Goal: Transaction & Acquisition: Book appointment/travel/reservation

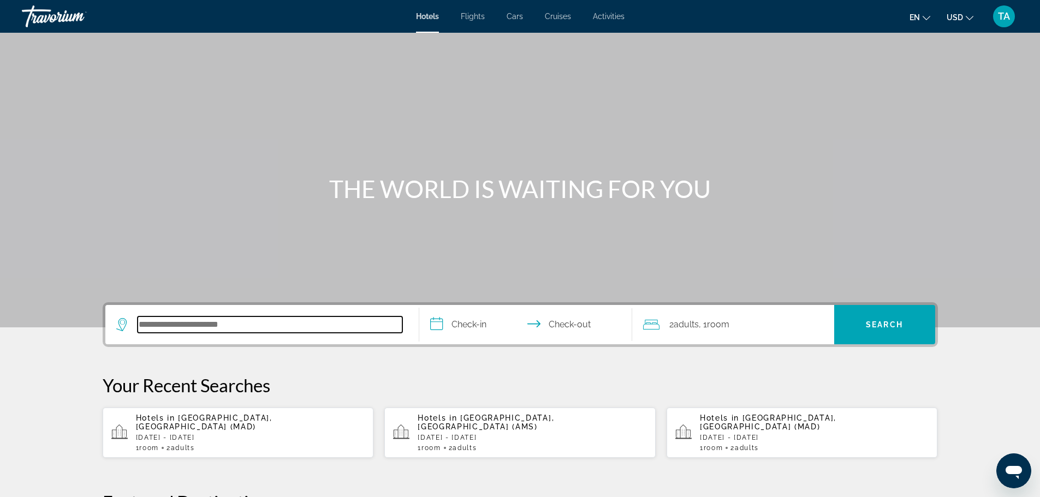
click at [308, 327] on input "Search hotel destination" at bounding box center [270, 325] width 265 height 16
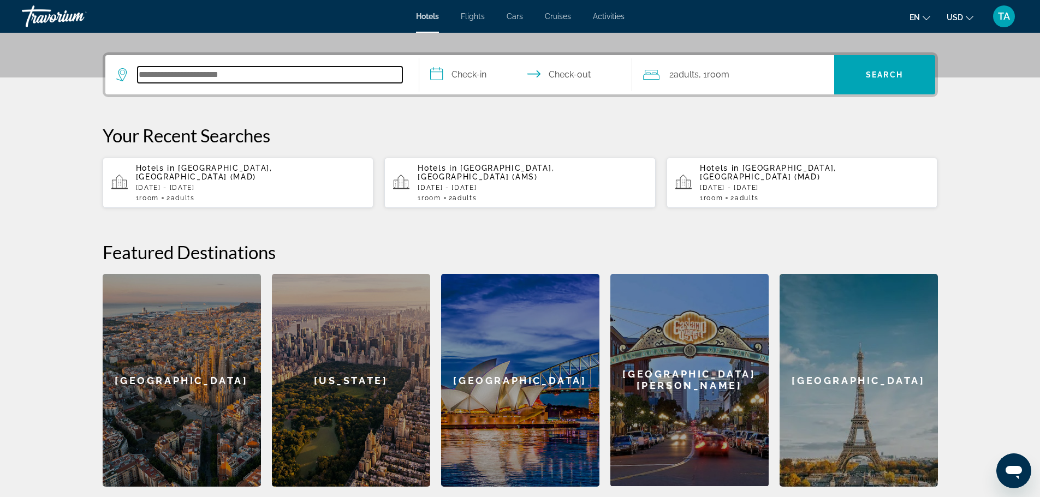
scroll to position [267, 0]
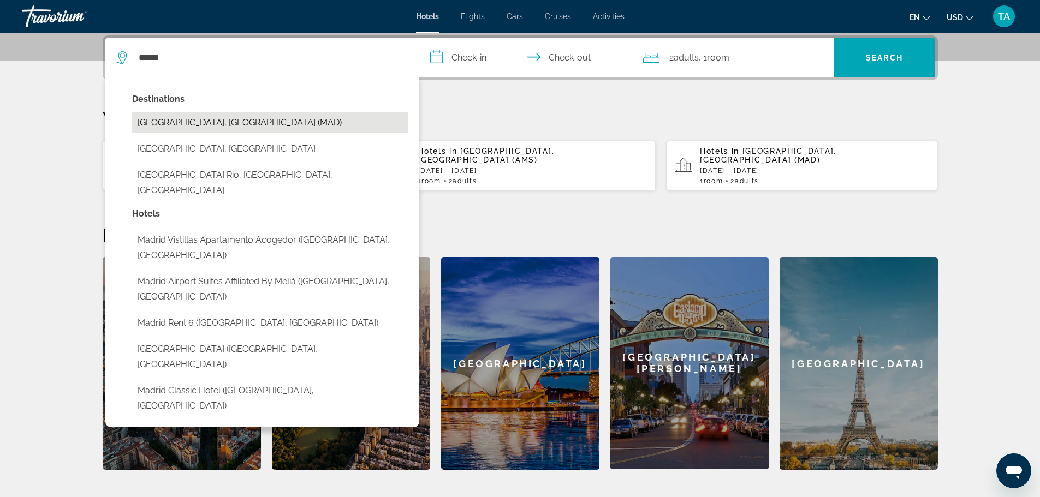
click at [154, 120] on button "[GEOGRAPHIC_DATA], [GEOGRAPHIC_DATA] (MAD)" at bounding box center [270, 122] width 276 height 21
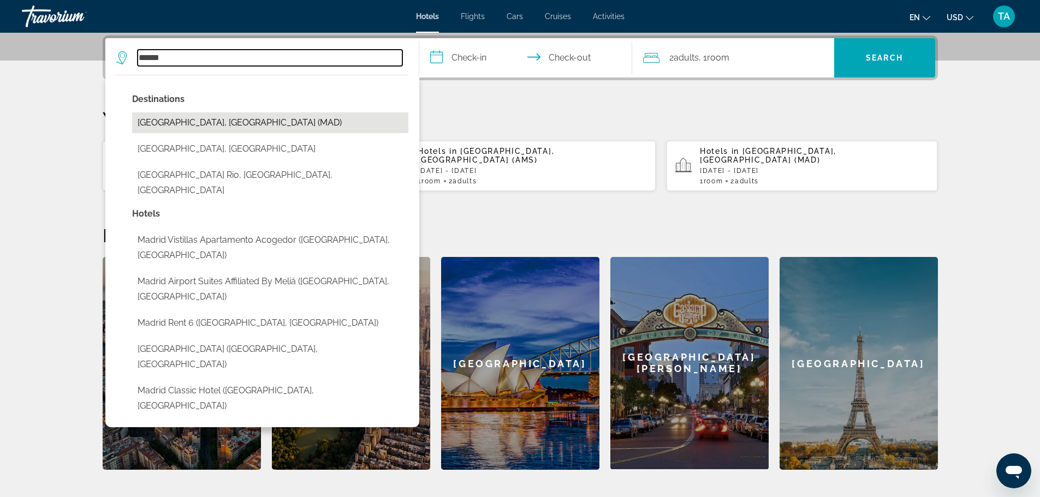
type input "**********"
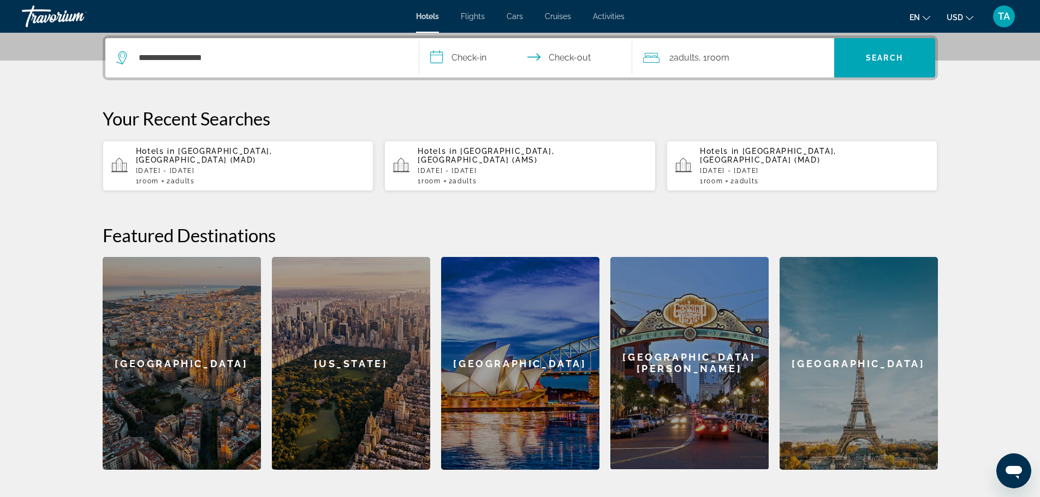
click at [501, 58] on input "**********" at bounding box center [527, 59] width 217 height 43
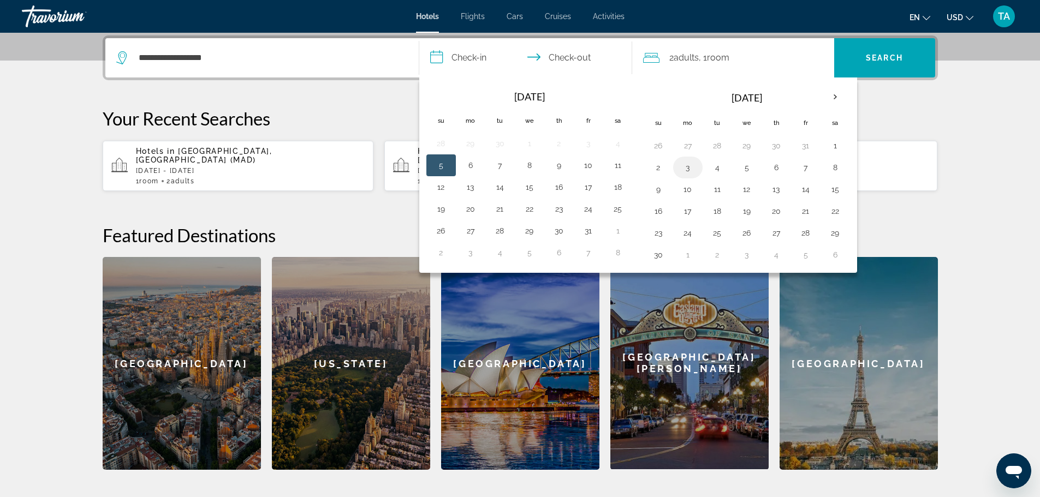
click at [689, 169] on button "3" at bounding box center [687, 167] width 17 height 15
click at [773, 164] on button "6" at bounding box center [775, 167] width 17 height 15
type input "**********"
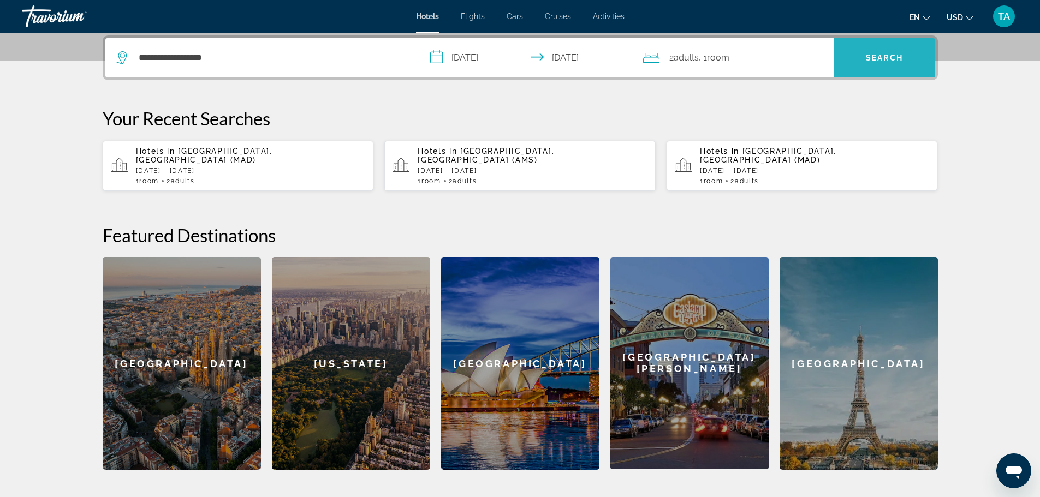
click at [888, 57] on span "Search" at bounding box center [884, 57] width 37 height 9
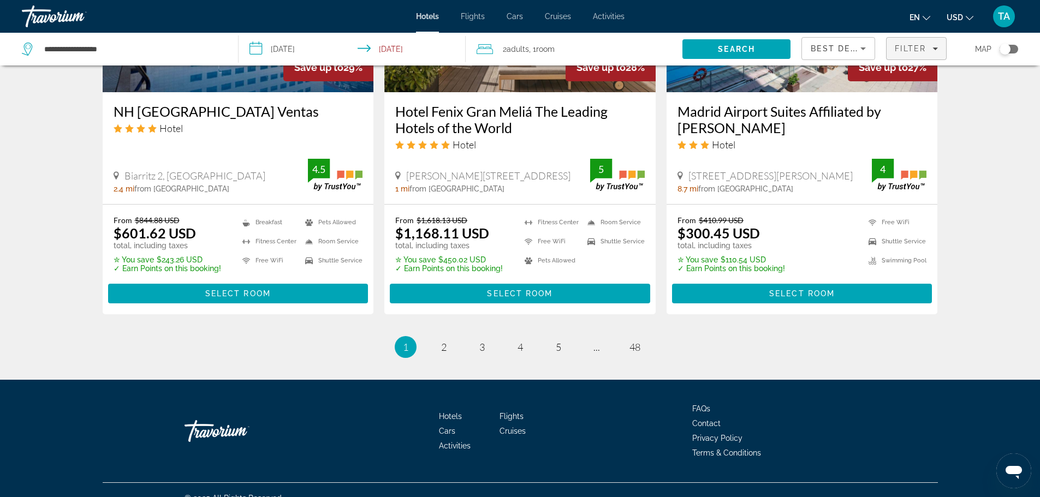
scroll to position [1427, 0]
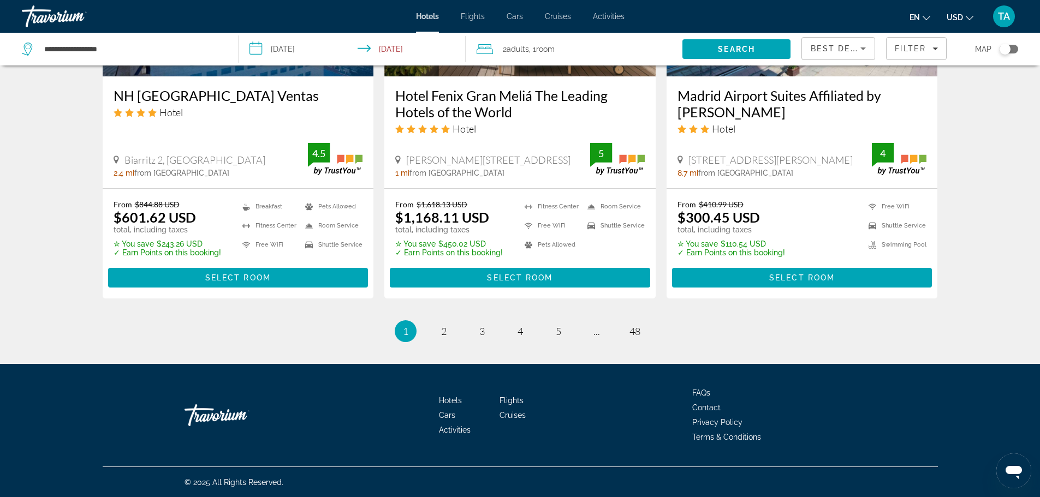
click at [862, 50] on icon "Sort by" at bounding box center [862, 48] width 13 height 13
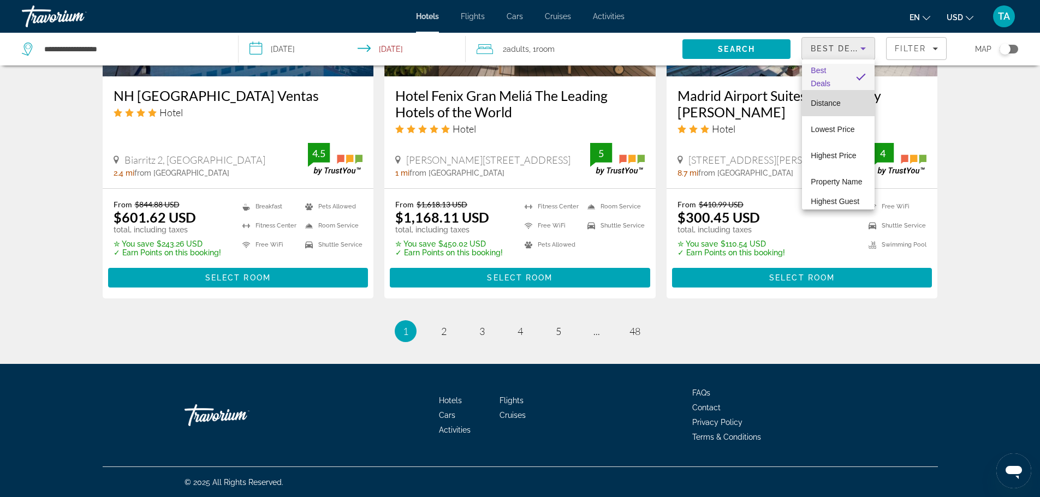
click at [845, 103] on mat-option "Distance" at bounding box center [838, 103] width 73 height 26
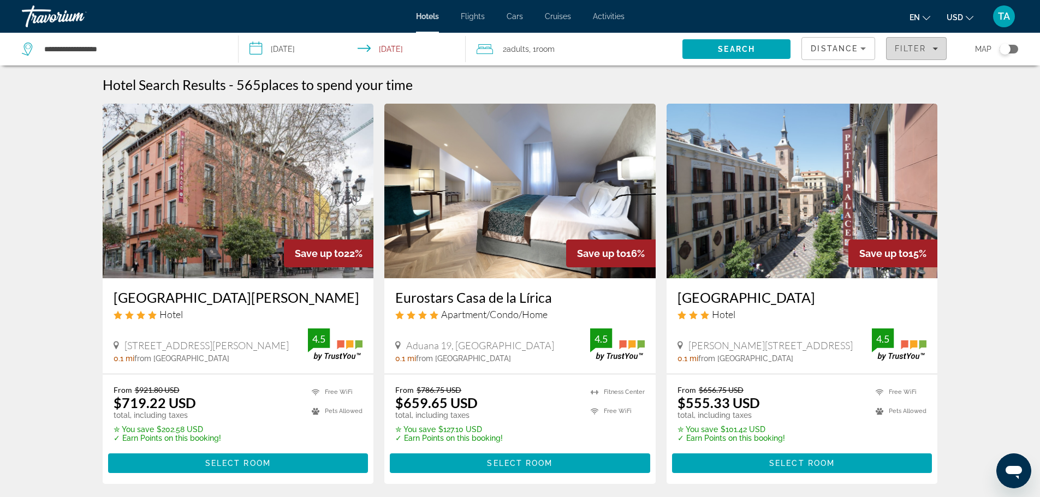
click at [933, 50] on icon "Filters" at bounding box center [934, 48] width 5 height 5
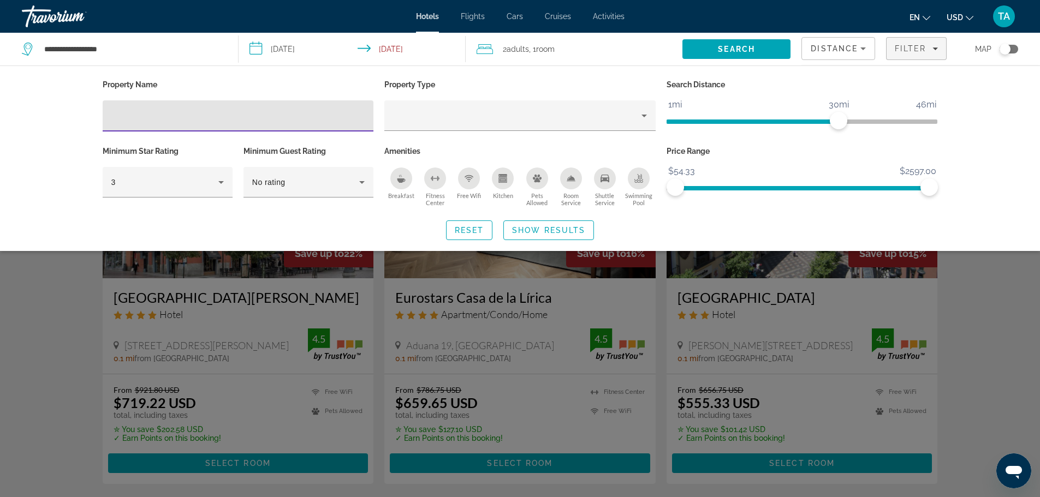
click at [400, 183] on div "Breakfast" at bounding box center [401, 179] width 22 height 22
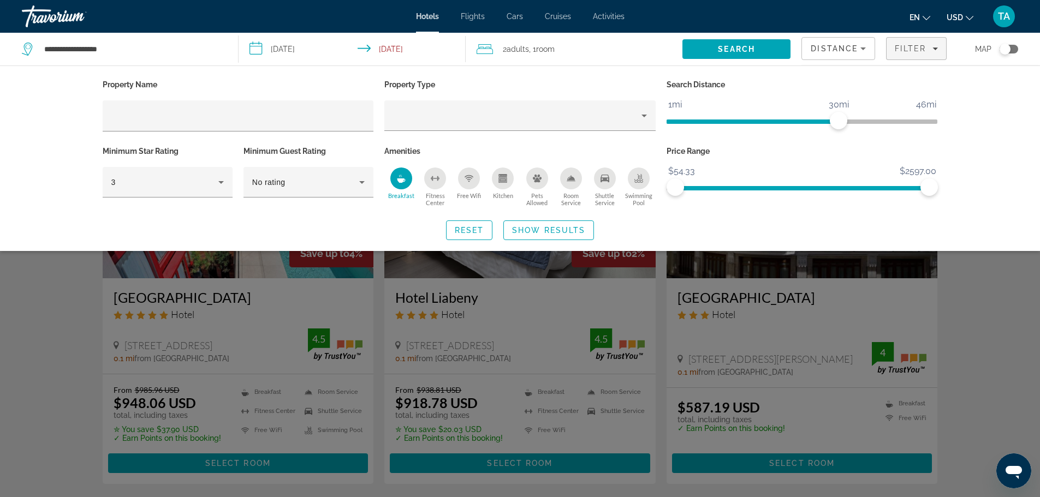
click at [602, 184] on div "Shuttle Service" at bounding box center [605, 179] width 22 height 22
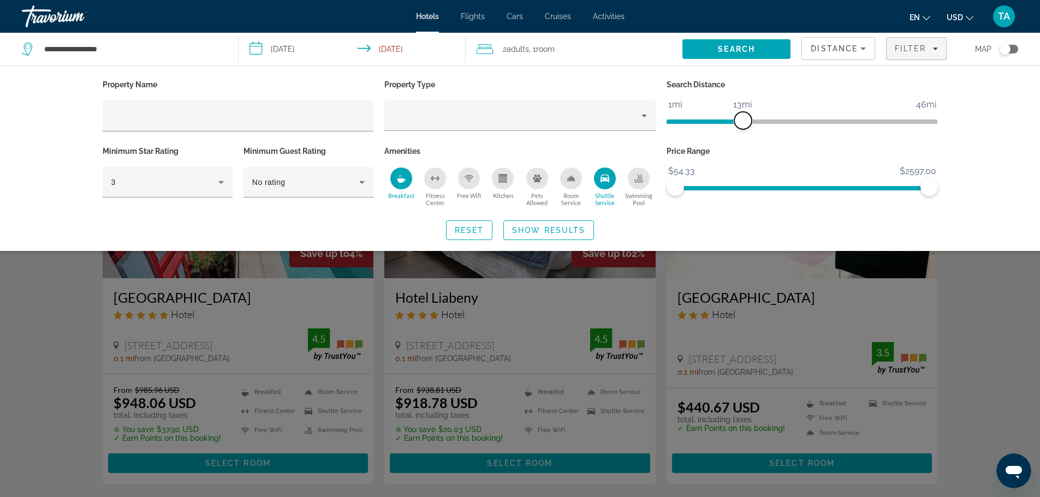
drag, startPoint x: 838, startPoint y: 122, endPoint x: 729, endPoint y: 126, distance: 109.8
click at [734, 126] on span "ngx-slider" at bounding box center [742, 120] width 17 height 17
drag, startPoint x: 735, startPoint y: 119, endPoint x: 688, endPoint y: 122, distance: 47.6
click at [688, 122] on span "ngx-slider" at bounding box center [686, 120] width 17 height 17
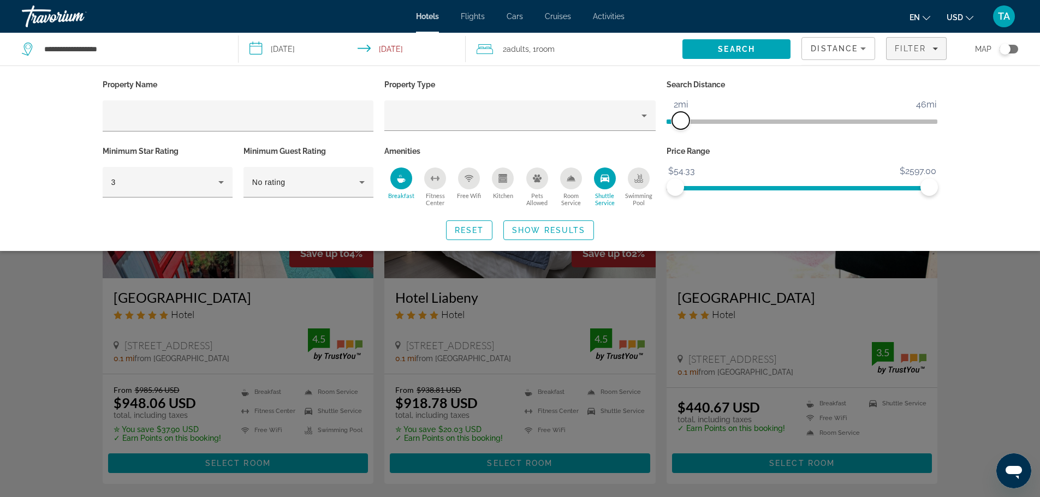
drag, startPoint x: 687, startPoint y: 122, endPoint x: 679, endPoint y: 122, distance: 7.6
click at [679, 122] on span "ngx-slider" at bounding box center [680, 120] width 17 height 17
click at [821, 150] on p "Price Range" at bounding box center [801, 151] width 271 height 15
click at [649, 112] on icon "Property type" at bounding box center [643, 115] width 13 height 13
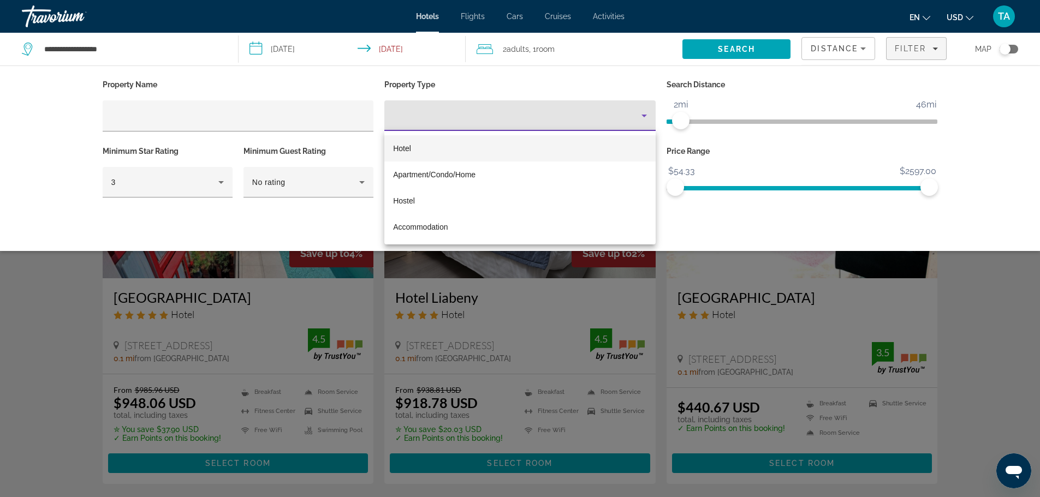
click at [577, 152] on mat-option "Hotel" at bounding box center [519, 148] width 271 height 26
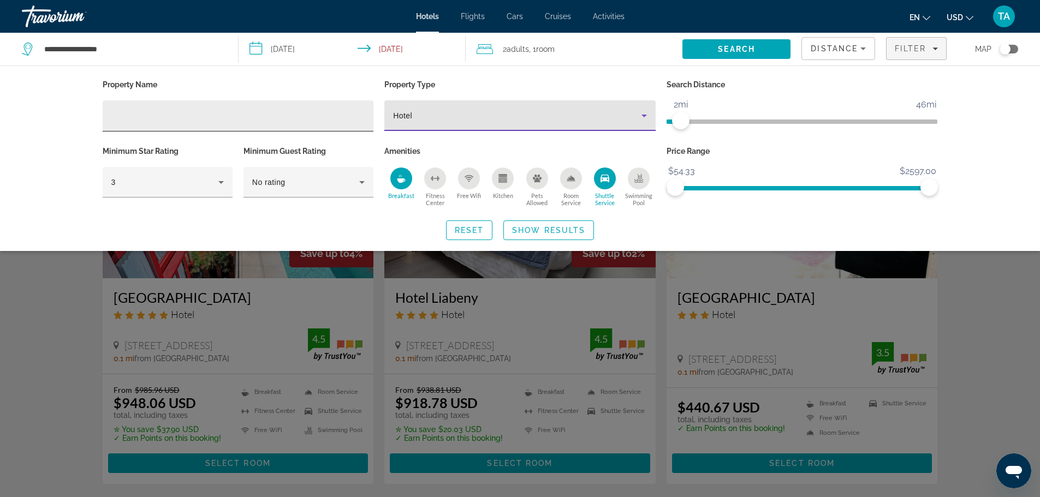
click at [289, 115] on input "Hotel Filters" at bounding box center [238, 116] width 254 height 13
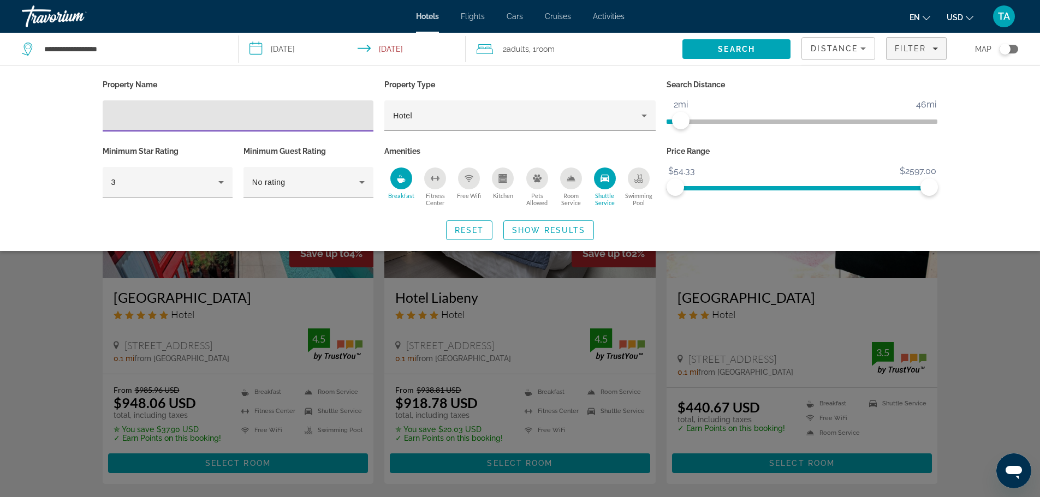
type input "*"
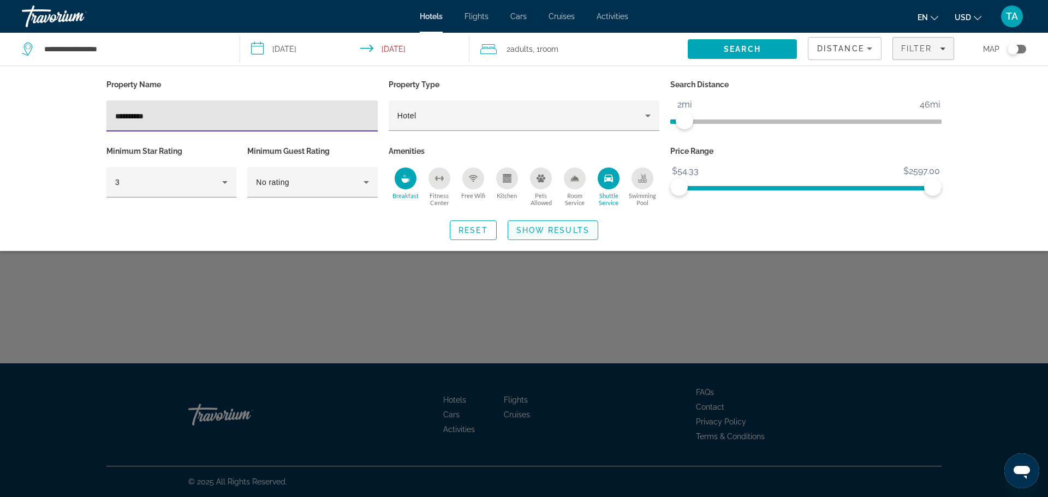
type input "**********"
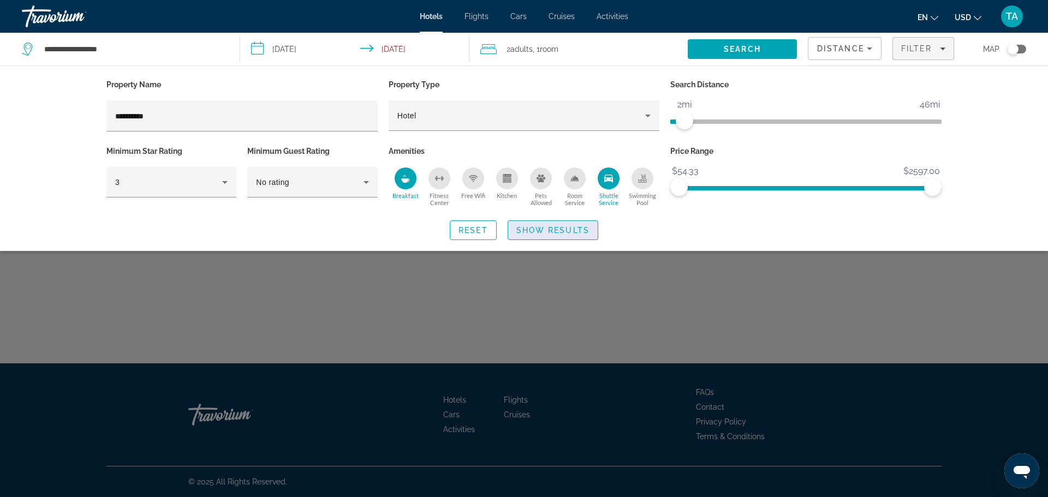
click at [576, 232] on span "Show Results" at bounding box center [552, 230] width 73 height 9
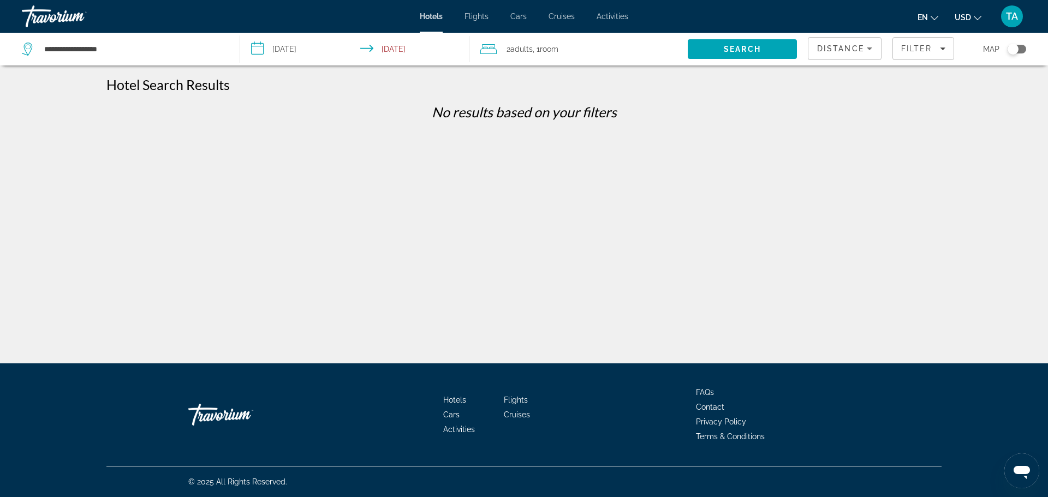
click at [869, 47] on icon "Sort by" at bounding box center [869, 48] width 13 height 13
click at [862, 133] on mat-option "Lowest Price" at bounding box center [844, 129] width 73 height 26
click at [942, 48] on icon "Filters" at bounding box center [942, 48] width 5 height 3
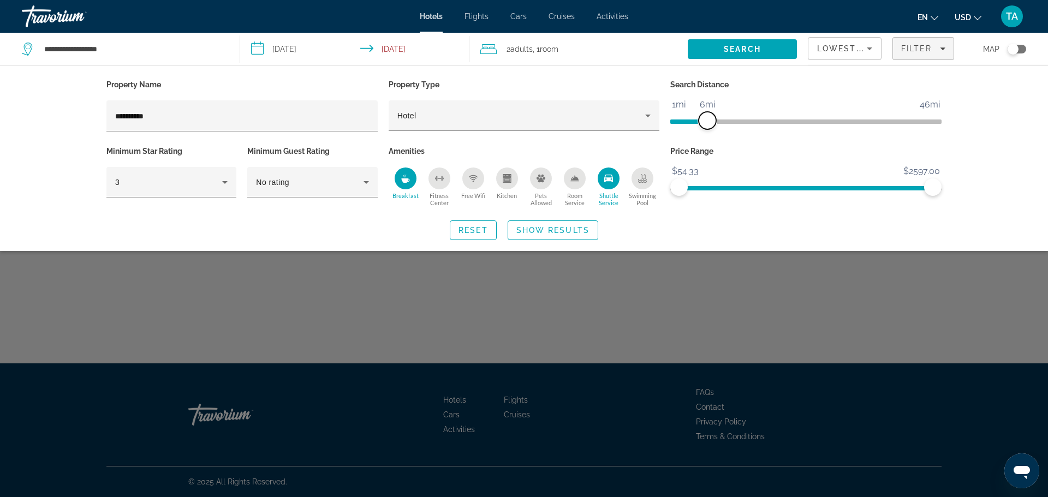
drag, startPoint x: 684, startPoint y: 120, endPoint x: 710, endPoint y: 120, distance: 25.7
click at [710, 120] on span "ngx-slider" at bounding box center [707, 120] width 17 height 17
click at [167, 118] on input "**********" at bounding box center [242, 116] width 254 height 13
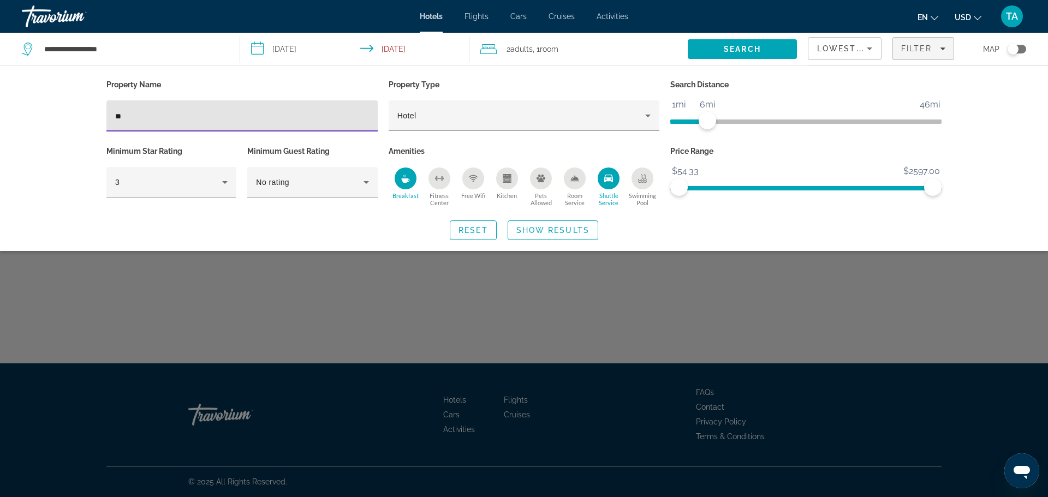
type input "*"
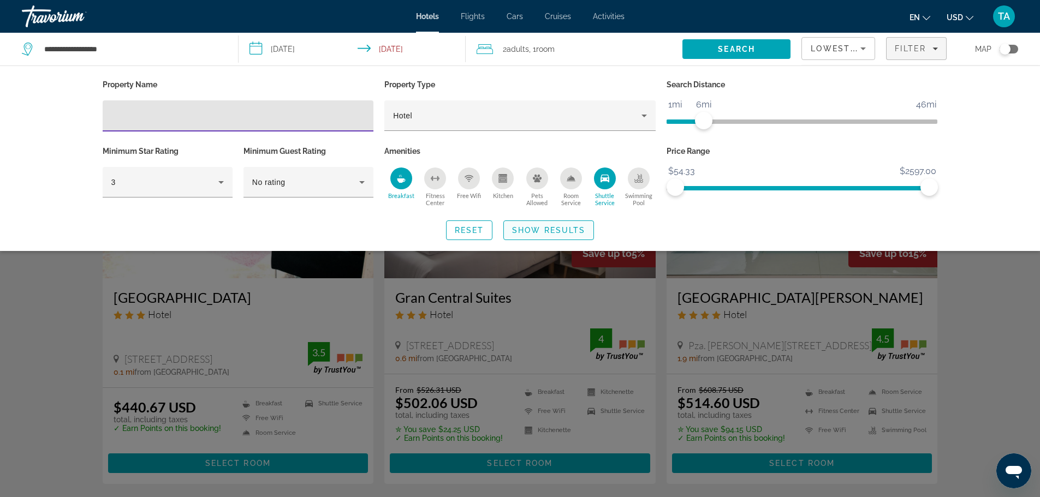
click at [570, 232] on span "Show Results" at bounding box center [548, 230] width 73 height 9
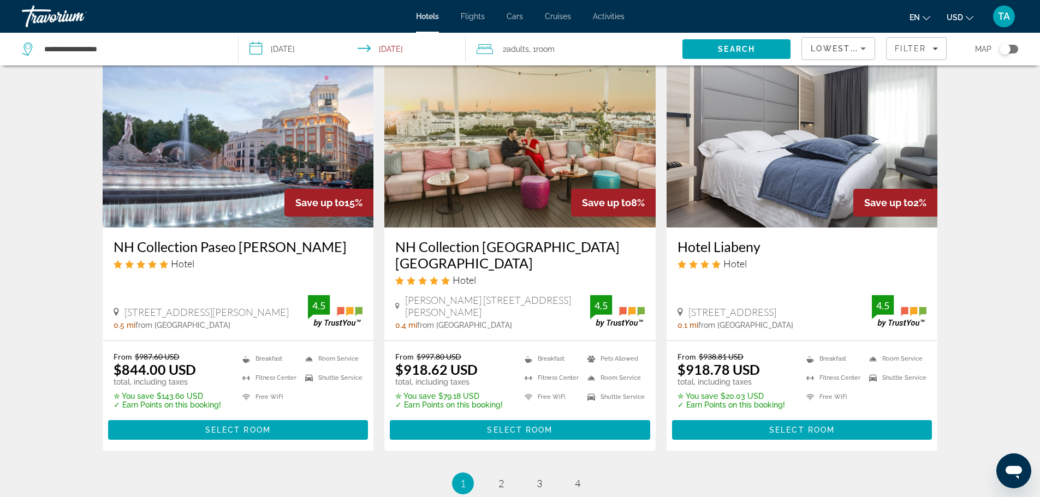
scroll to position [1310, 0]
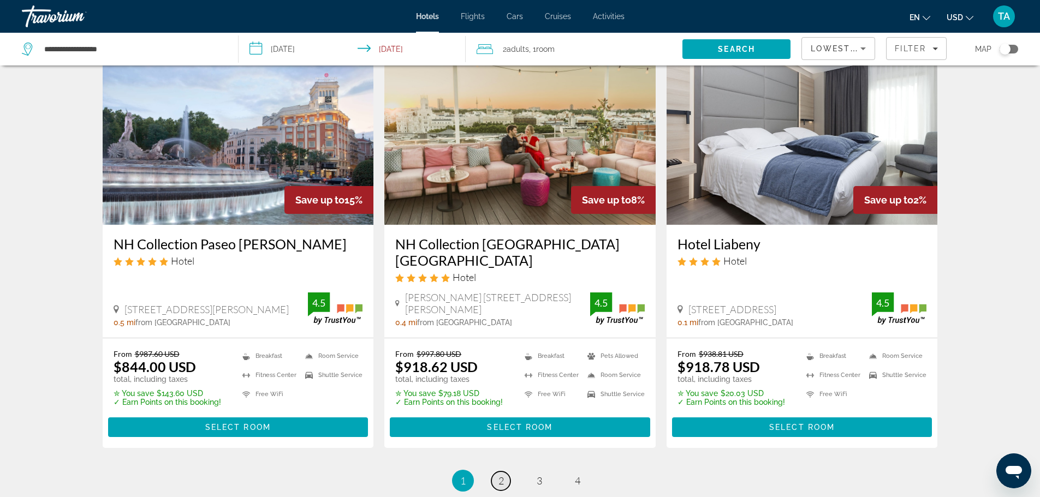
click at [502, 475] on span "2" at bounding box center [500, 481] width 5 height 12
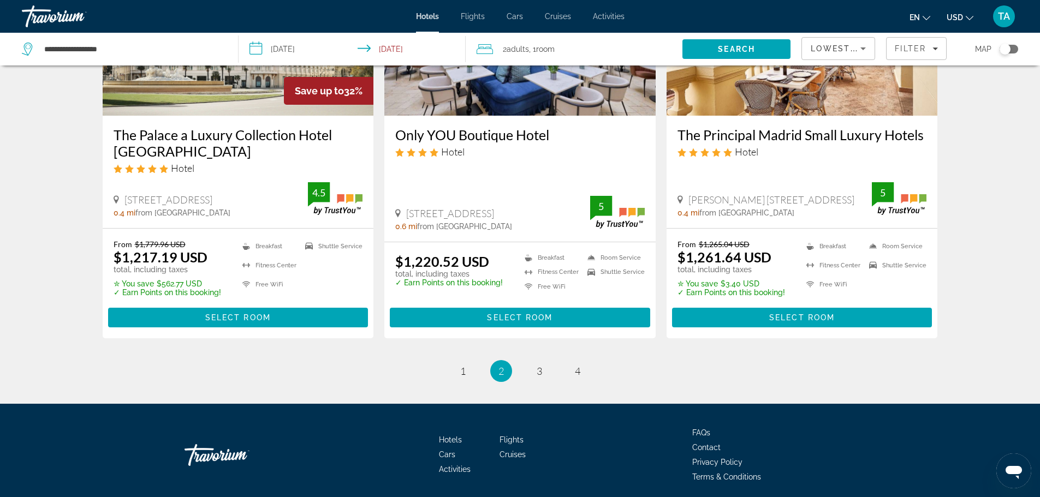
scroll to position [1427, 0]
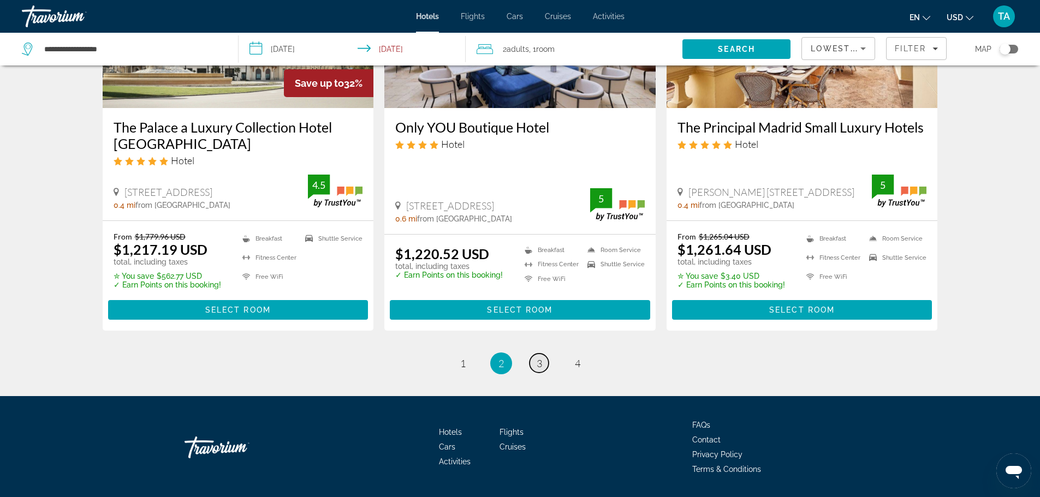
click at [538, 357] on span "3" at bounding box center [538, 363] width 5 height 12
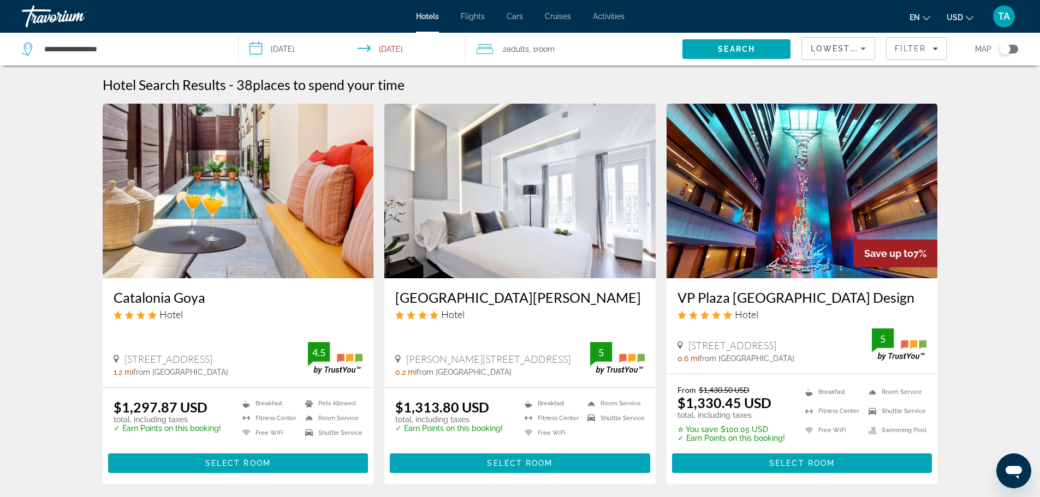
click at [861, 47] on icon "Sort by" at bounding box center [862, 48] width 13 height 13
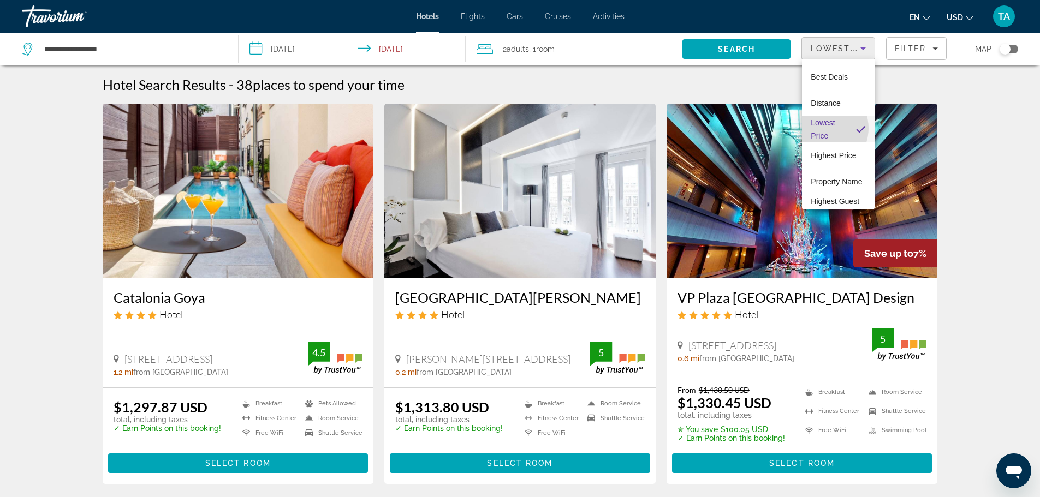
click at [821, 128] on span "Lowest Price" at bounding box center [828, 129] width 37 height 26
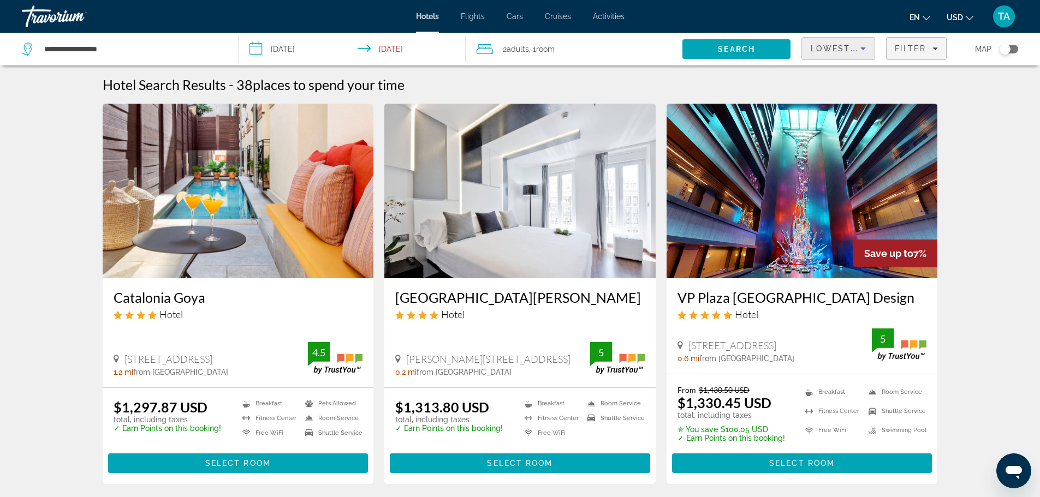
click at [935, 49] on icon "Filters" at bounding box center [935, 48] width 5 height 3
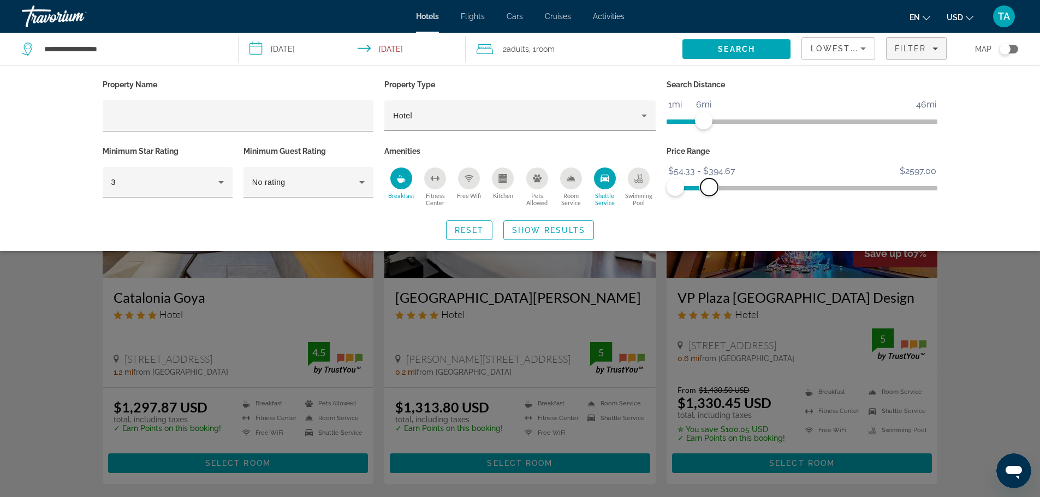
drag, startPoint x: 929, startPoint y: 187, endPoint x: 695, endPoint y: 208, distance: 235.6
click at [702, 214] on div "Property Name Property Type Hotel Search Distance 1mi 46mi 6mi Minimum Star Rat…" at bounding box center [520, 158] width 879 height 163
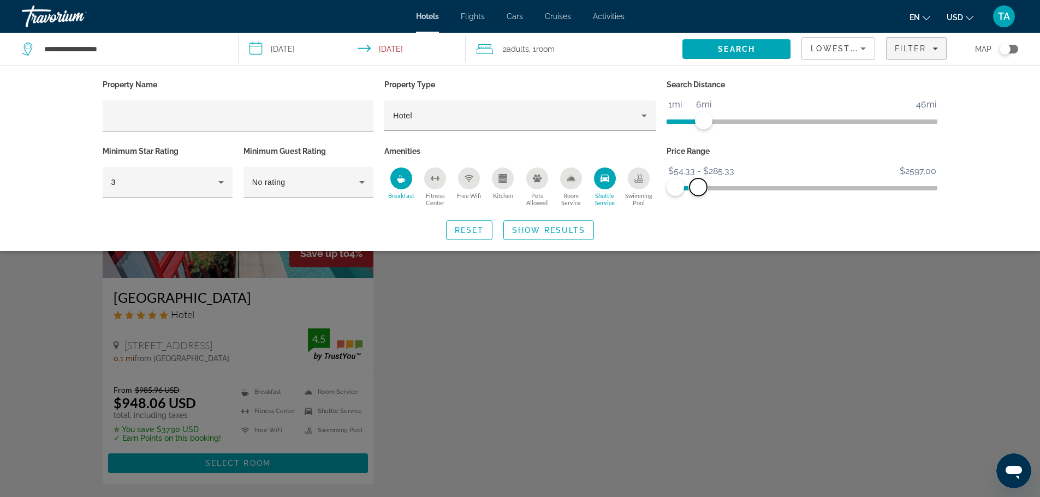
click at [698, 182] on span "ngx-slider-max" at bounding box center [697, 186] width 17 height 17
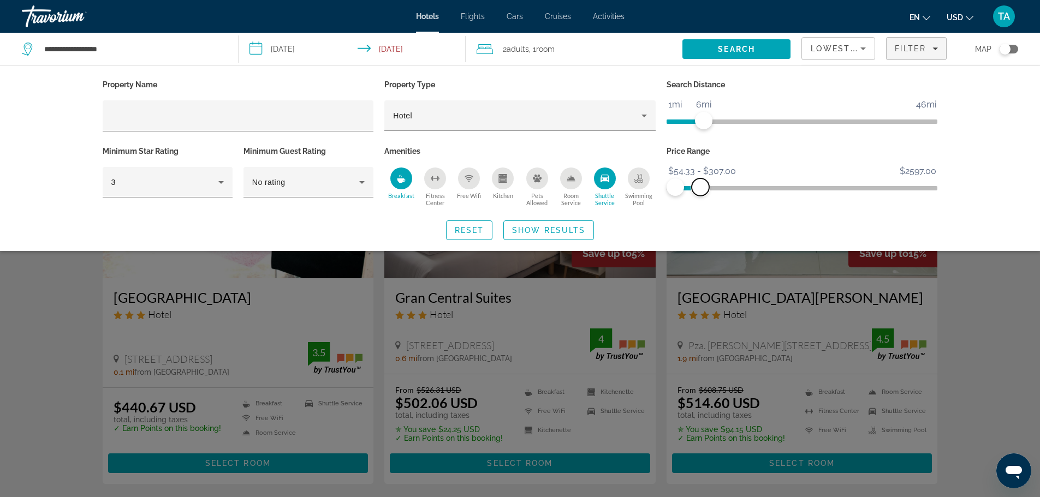
click at [700, 182] on span "ngx-slider-max" at bounding box center [699, 186] width 17 height 17
click at [541, 226] on span "Show Results" at bounding box center [548, 230] width 73 height 9
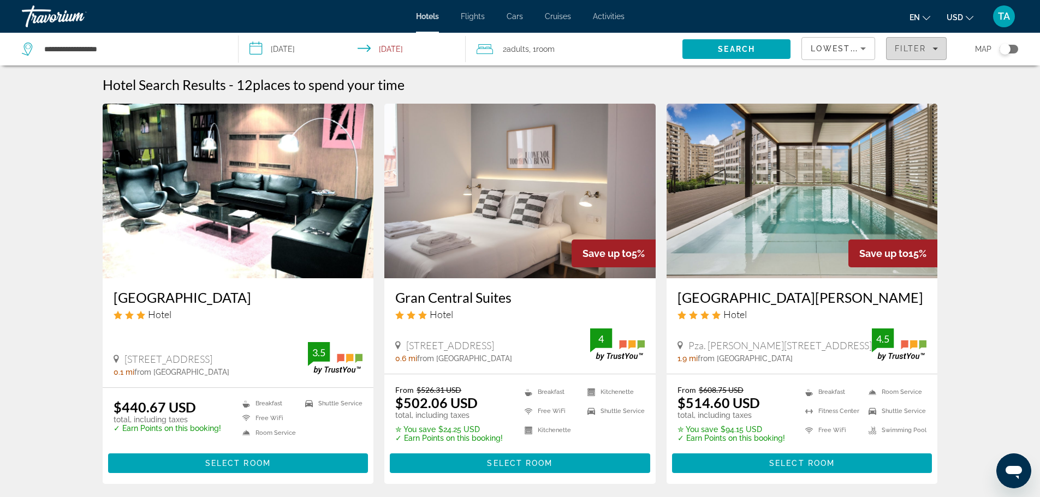
click at [937, 49] on icon "Filters" at bounding box center [934, 48] width 5 height 5
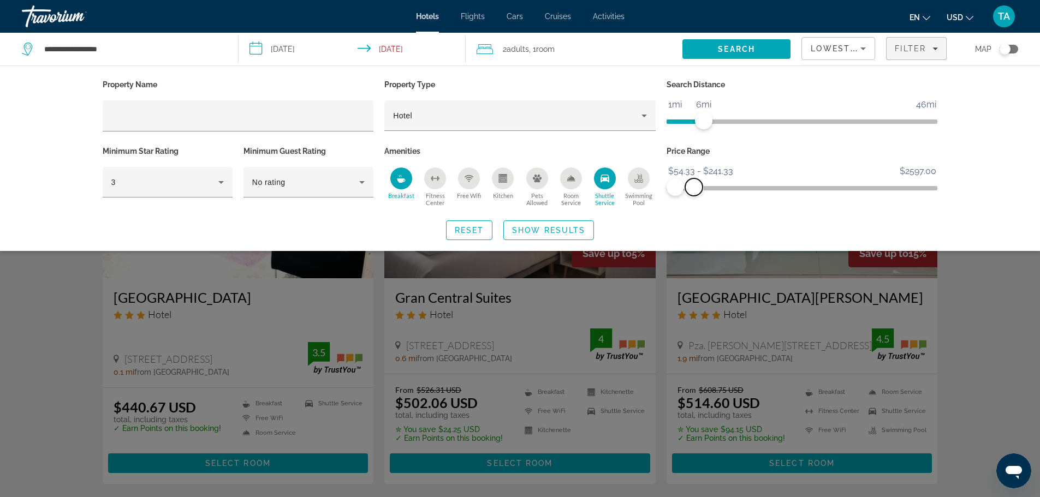
drag, startPoint x: 702, startPoint y: 185, endPoint x: 694, endPoint y: 186, distance: 8.7
click at [694, 186] on span "ngx-slider-max" at bounding box center [693, 186] width 17 height 17
click at [546, 227] on span "Show Results" at bounding box center [548, 230] width 73 height 9
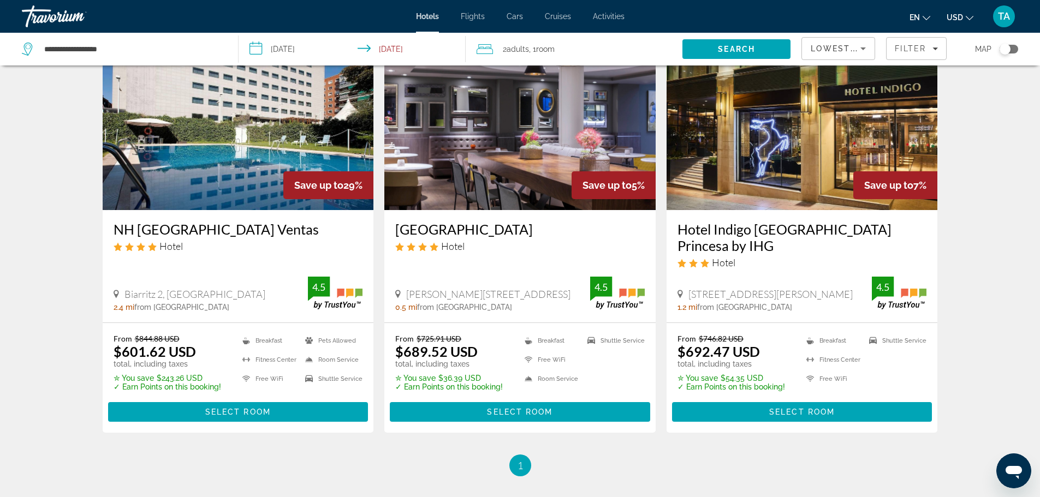
scroll to position [589, 0]
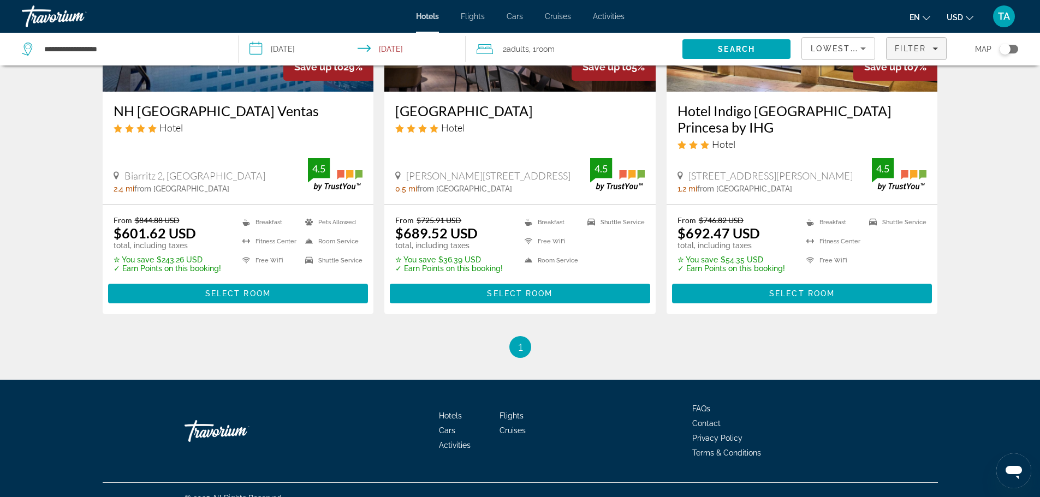
click at [936, 48] on icon "Filters" at bounding box center [935, 48] width 5 height 3
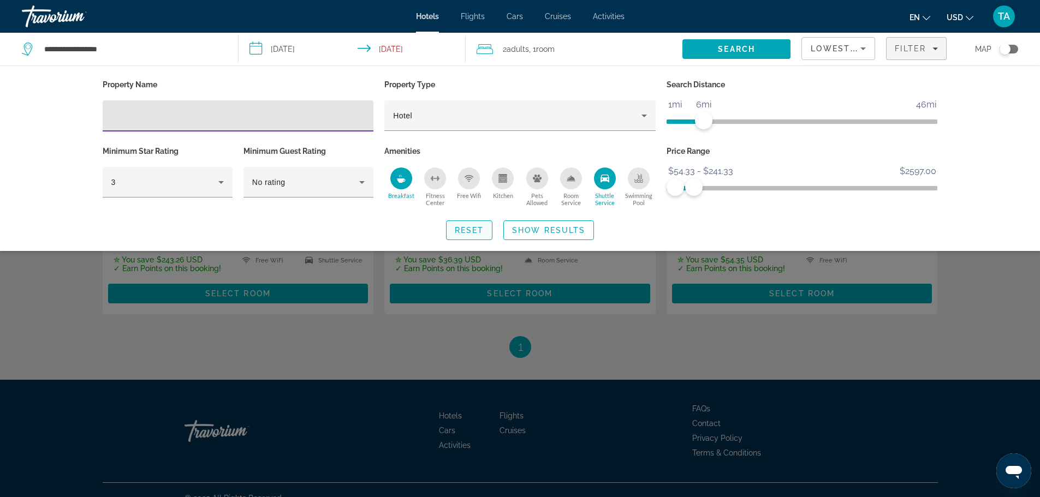
click at [475, 228] on span "Reset" at bounding box center [469, 230] width 29 height 9
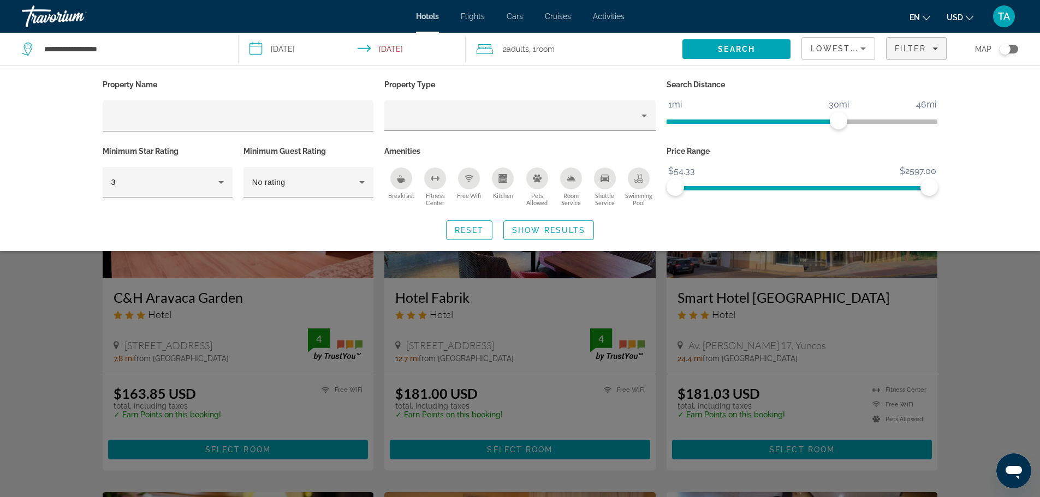
click at [999, 301] on div "Search widget" at bounding box center [520, 330] width 1040 height 333
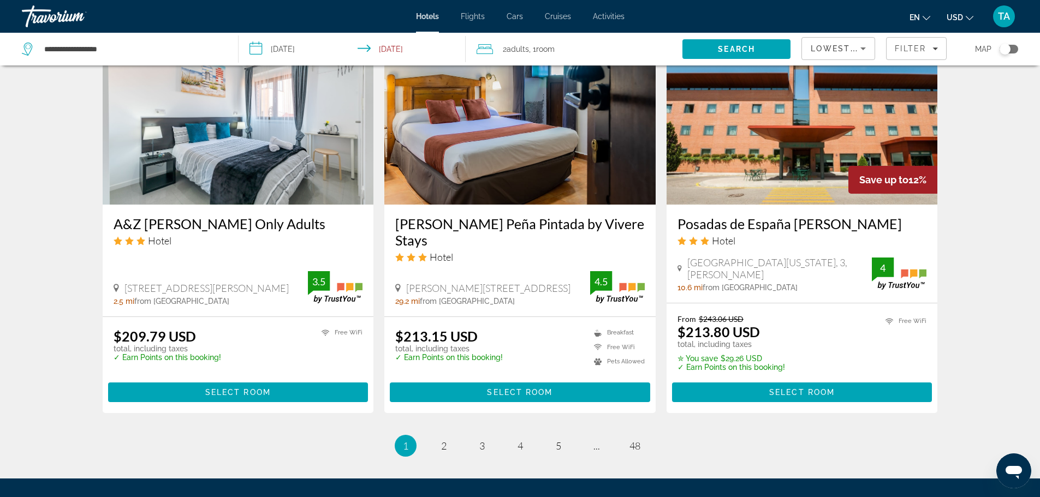
scroll to position [1288, 0]
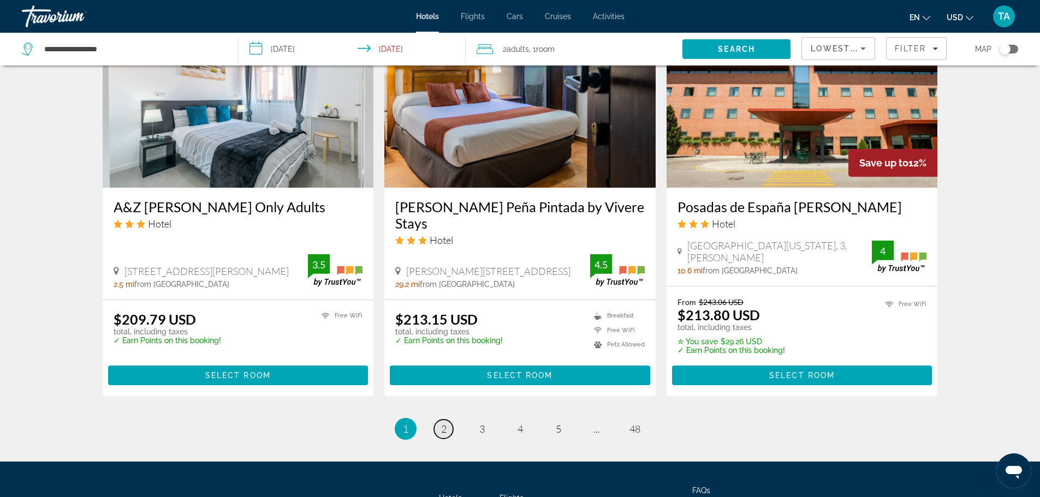
click at [448, 424] on link "page 2" at bounding box center [443, 429] width 19 height 19
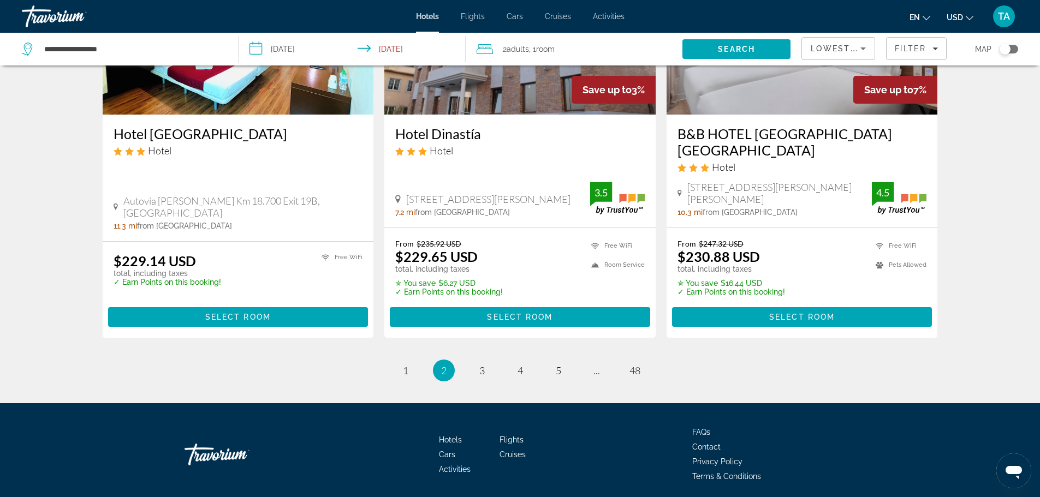
scroll to position [1412, 0]
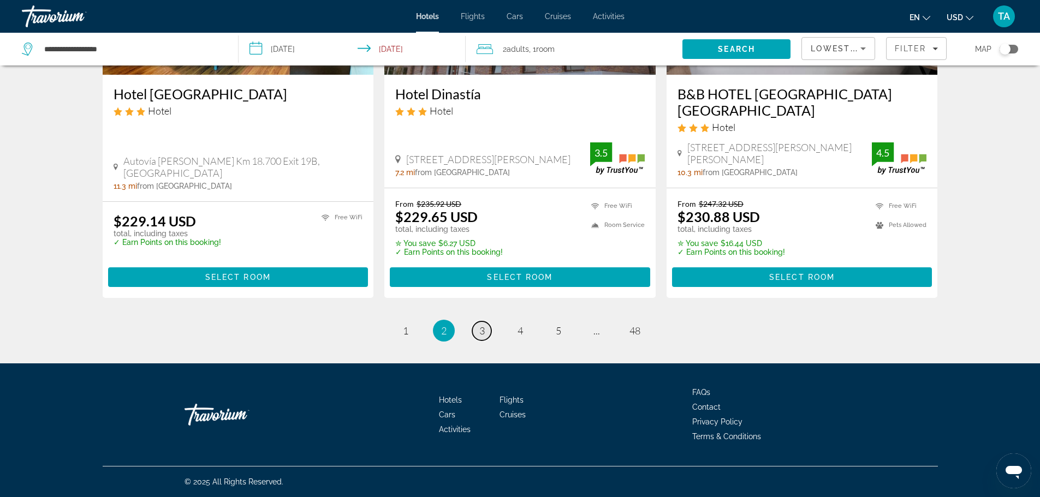
click at [478, 333] on link "page 3" at bounding box center [481, 330] width 19 height 19
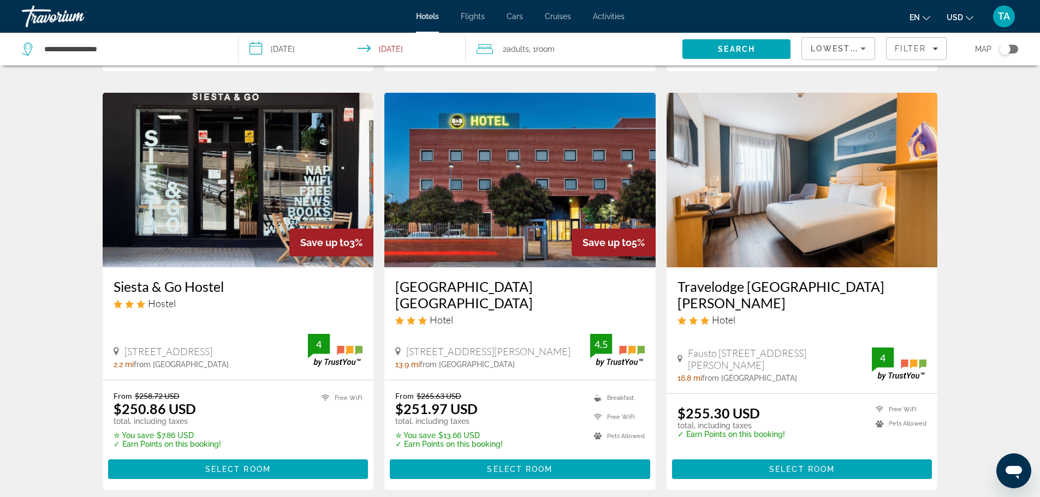
scroll to position [1384, 0]
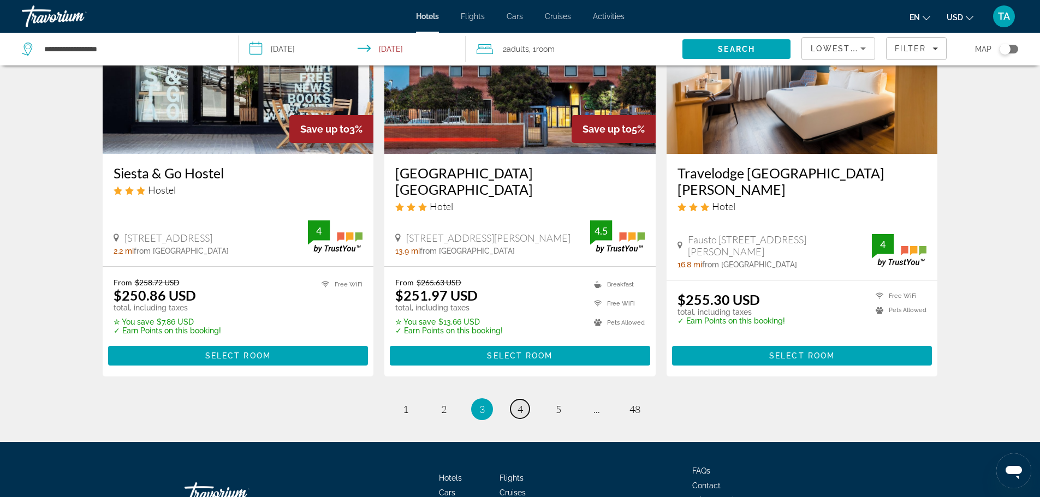
click at [519, 403] on span "4" at bounding box center [519, 409] width 5 height 12
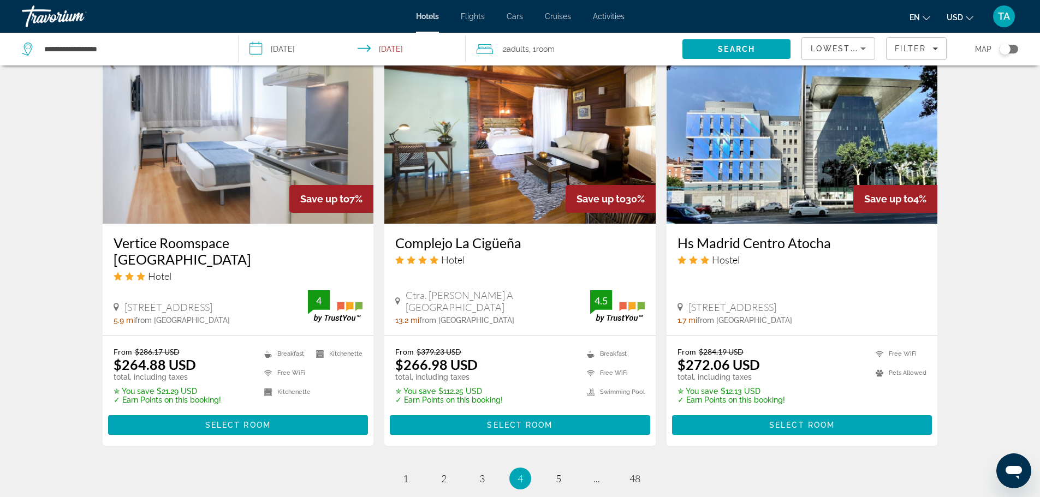
scroll to position [1257, 0]
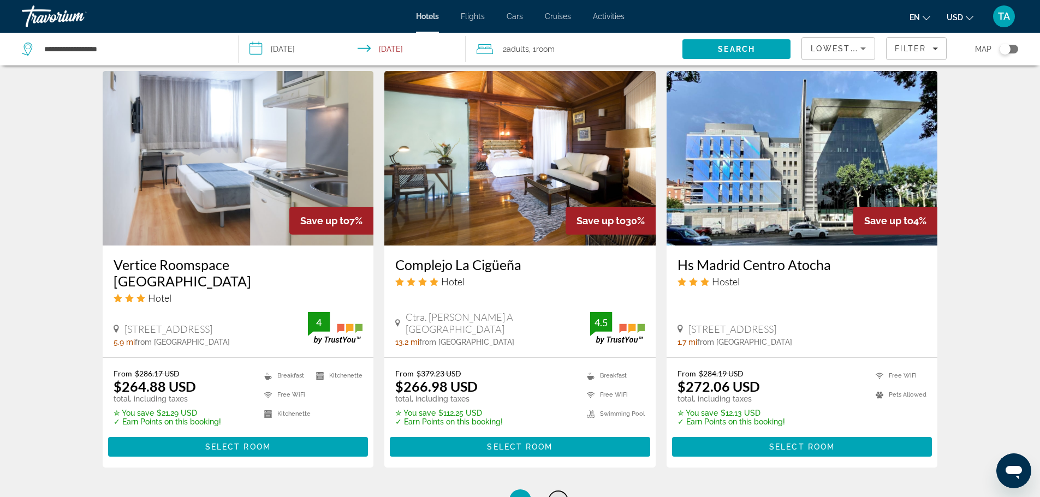
click at [559, 494] on span "5" at bounding box center [558, 500] width 5 height 12
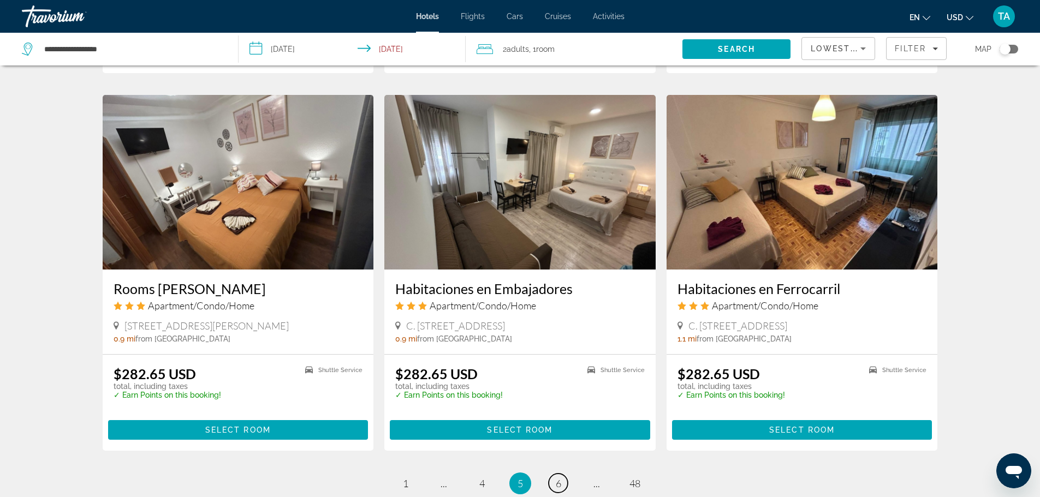
scroll to position [1266, 0]
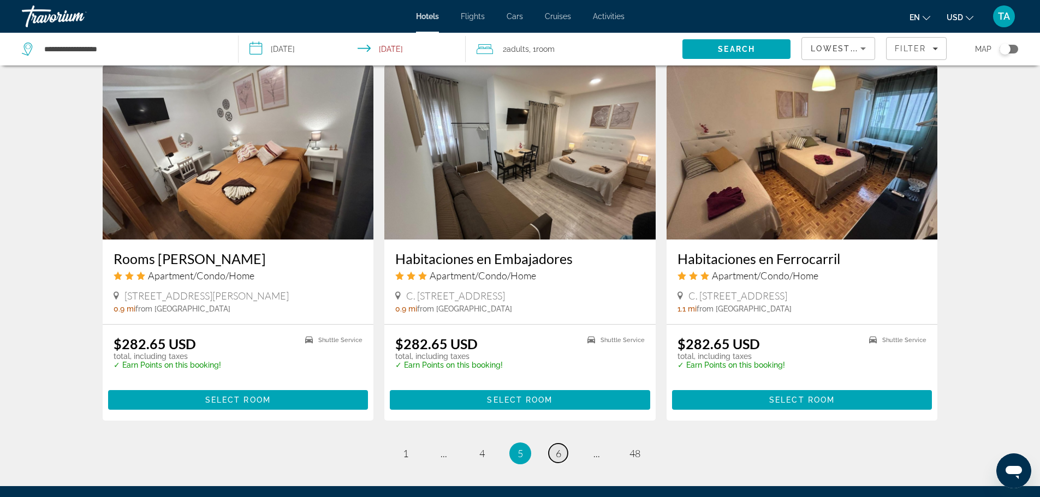
click at [558, 453] on span "6" at bounding box center [558, 454] width 5 height 12
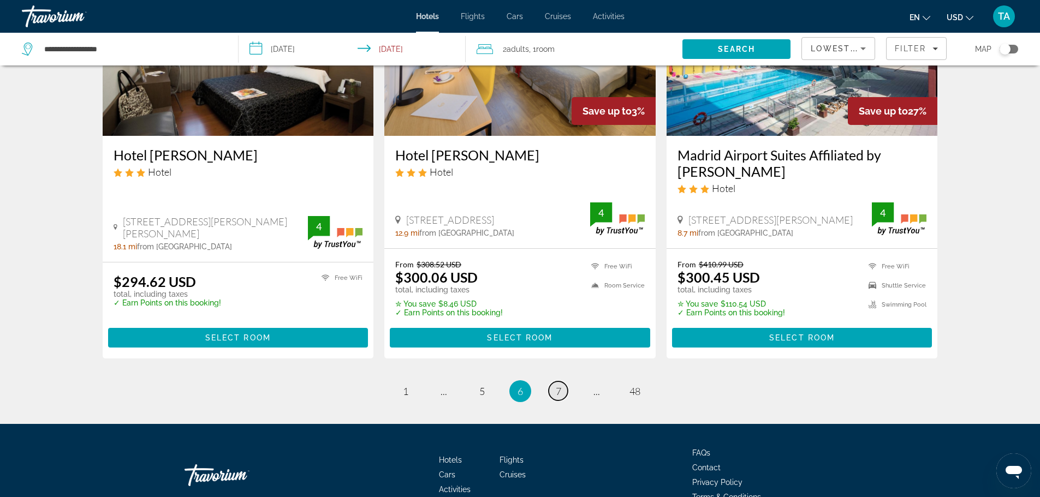
scroll to position [1428, 0]
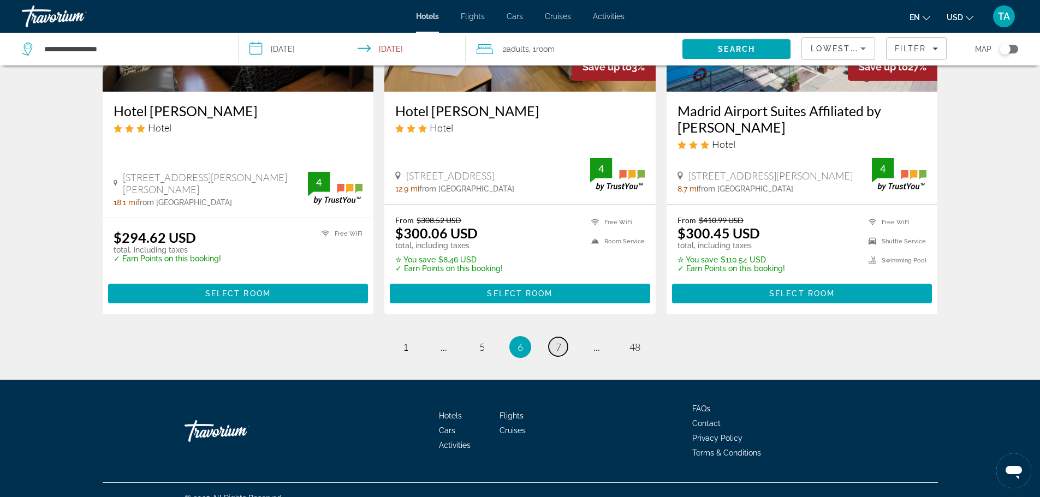
click at [556, 341] on span "7" at bounding box center [558, 347] width 5 height 12
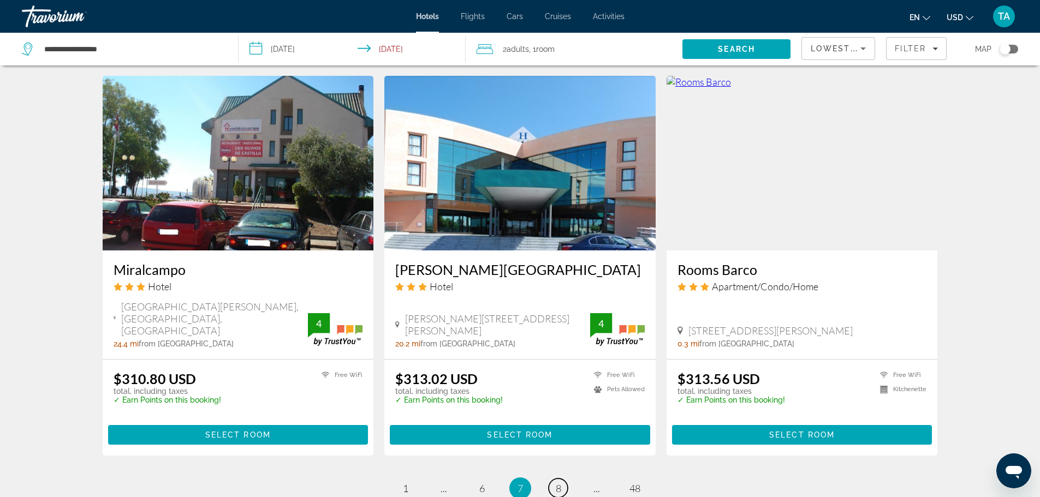
scroll to position [1310, 0]
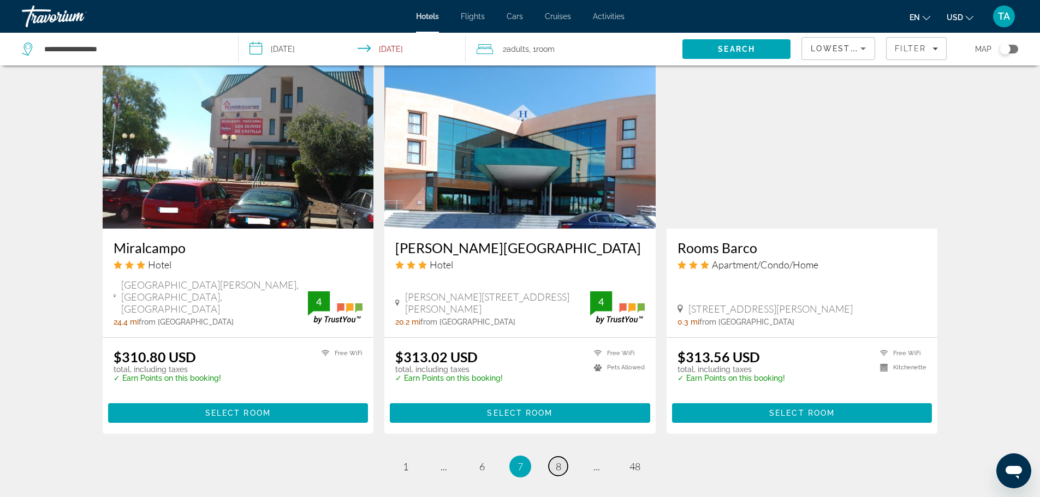
click at [556, 461] on span "8" at bounding box center [558, 467] width 5 height 12
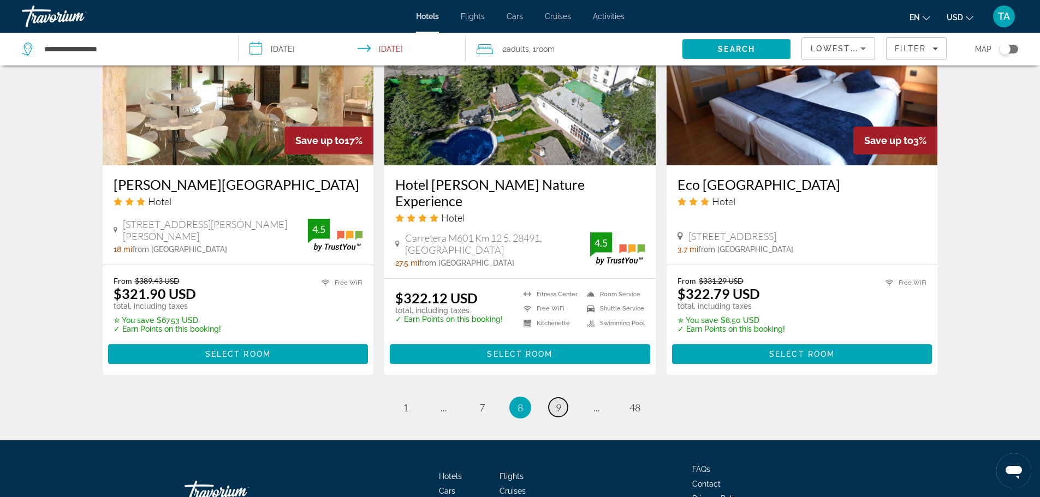
scroll to position [1310, 0]
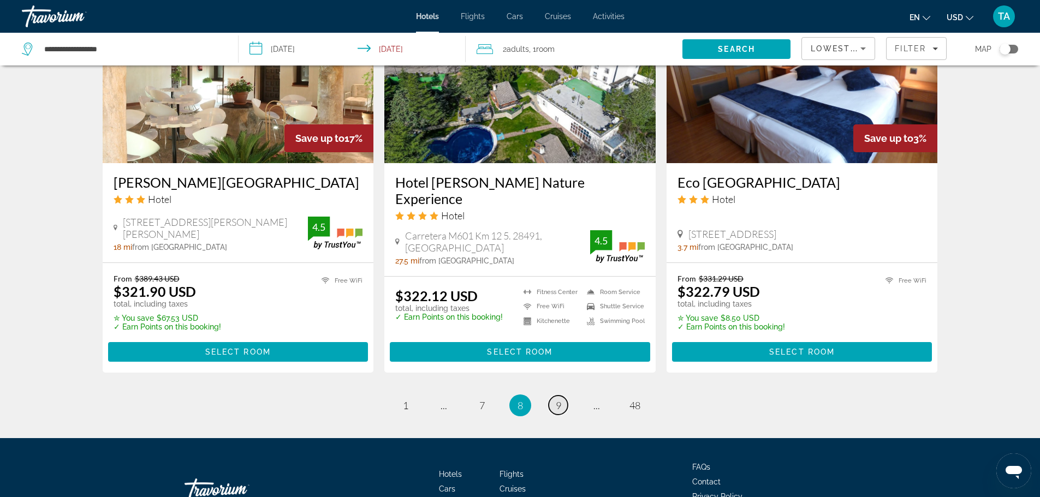
click at [559, 404] on span "9" at bounding box center [558, 406] width 5 height 12
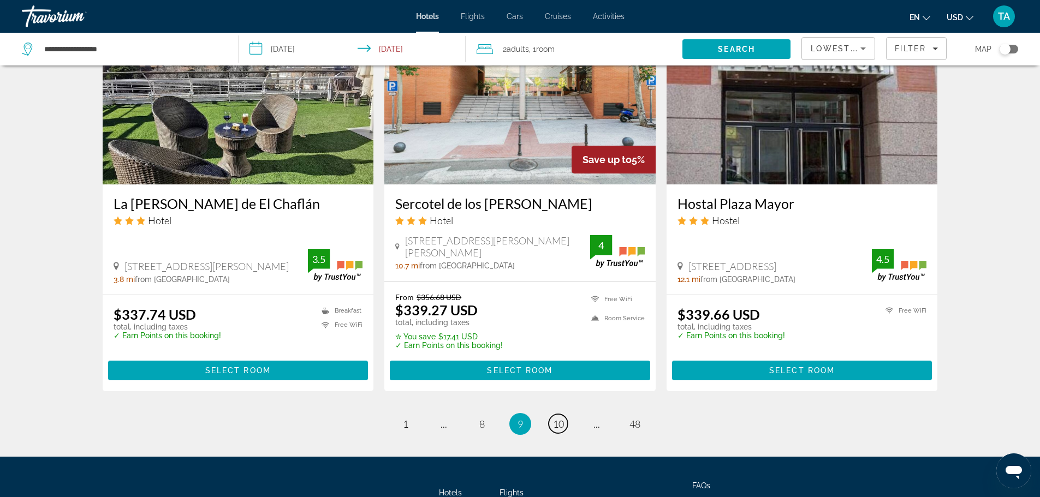
scroll to position [1370, 0]
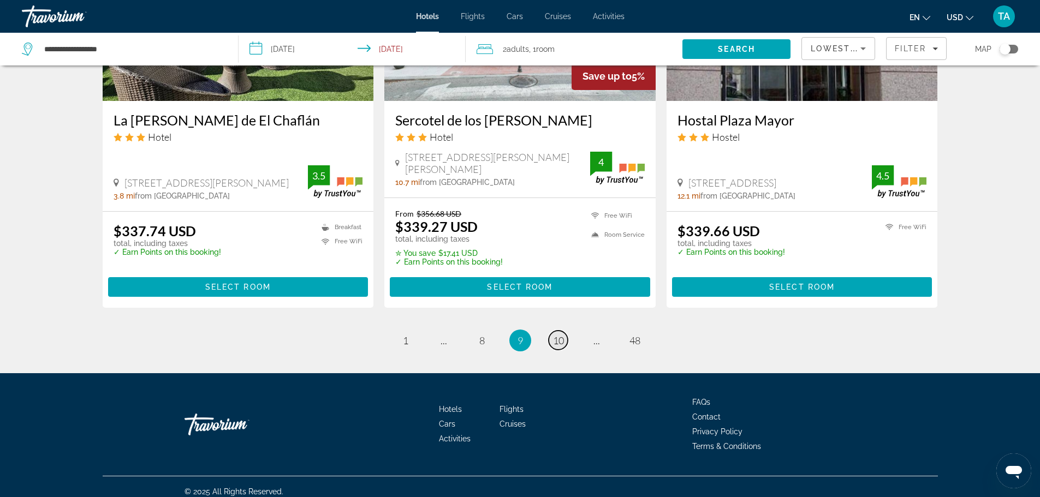
click at [556, 335] on span "10" at bounding box center [558, 341] width 11 height 12
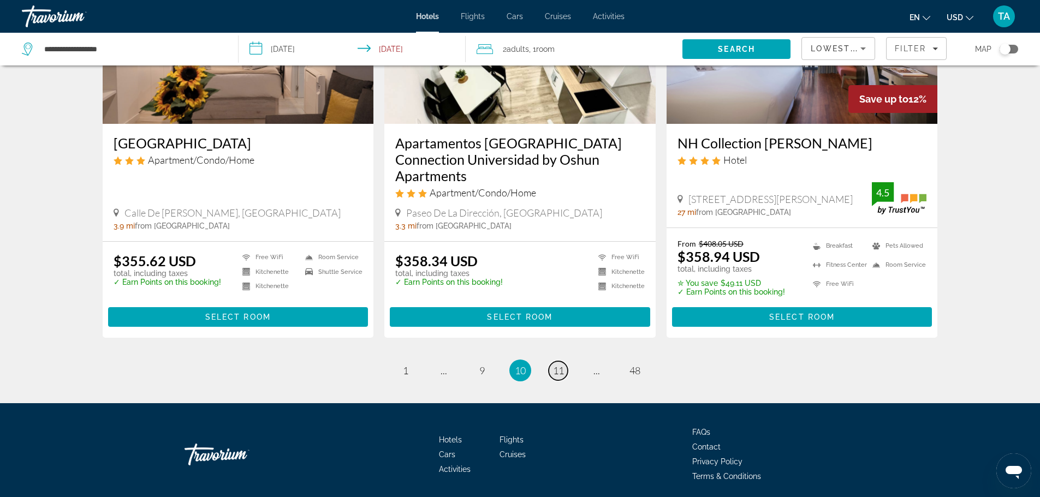
scroll to position [1380, 0]
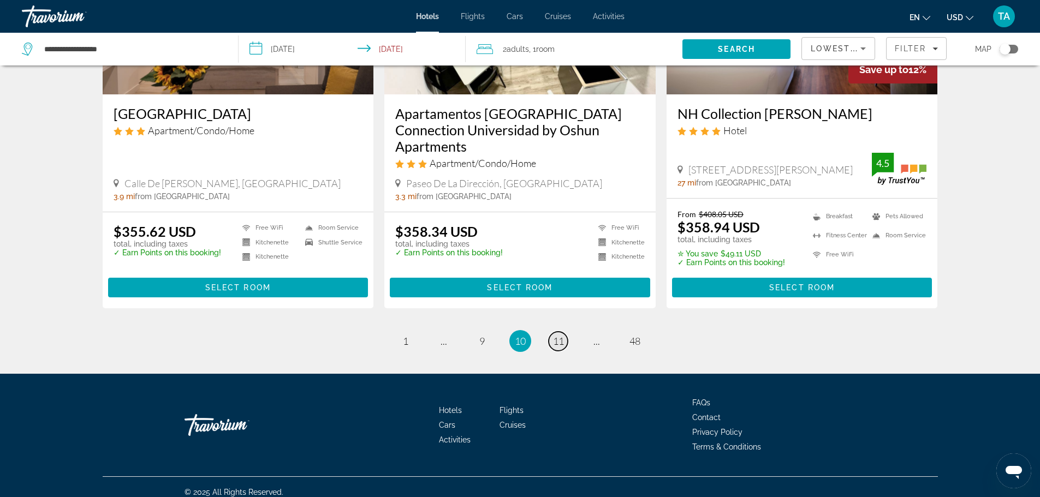
click at [560, 335] on span "11" at bounding box center [558, 341] width 11 height 12
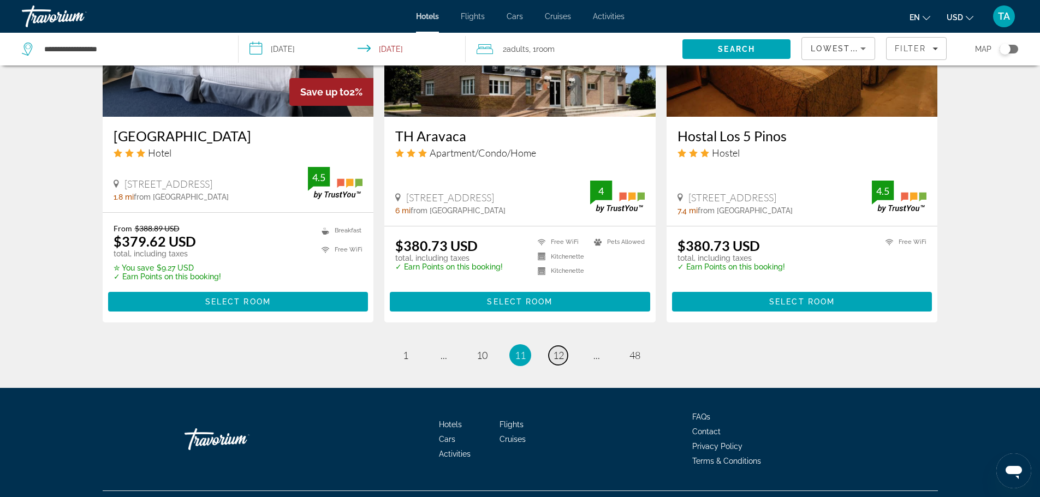
scroll to position [1396, 0]
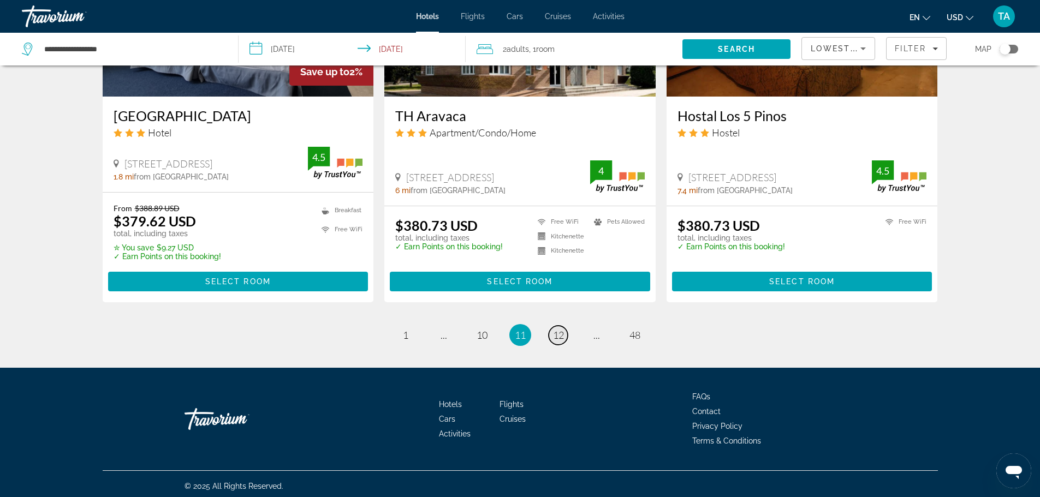
click at [560, 332] on span "12" at bounding box center [558, 335] width 11 height 12
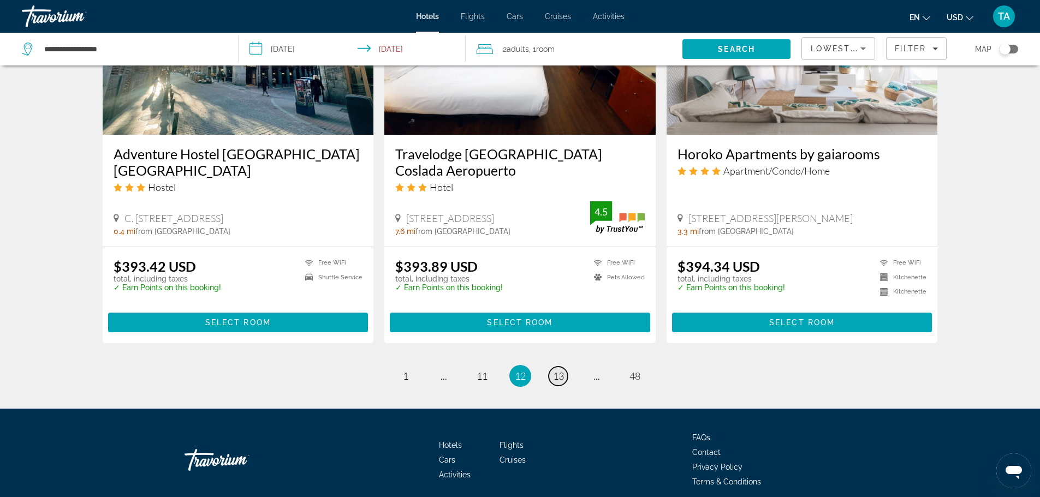
scroll to position [1367, 0]
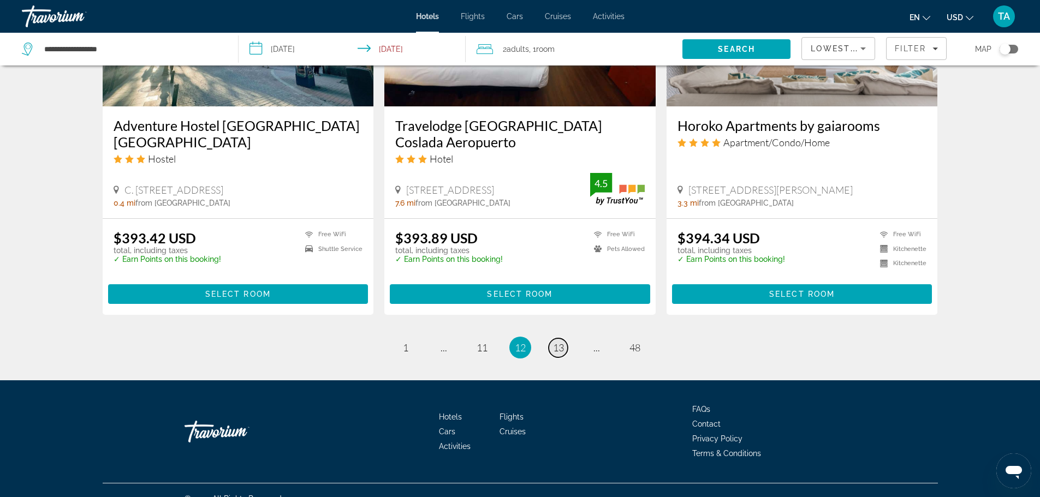
click at [560, 342] on span "13" at bounding box center [558, 348] width 11 height 12
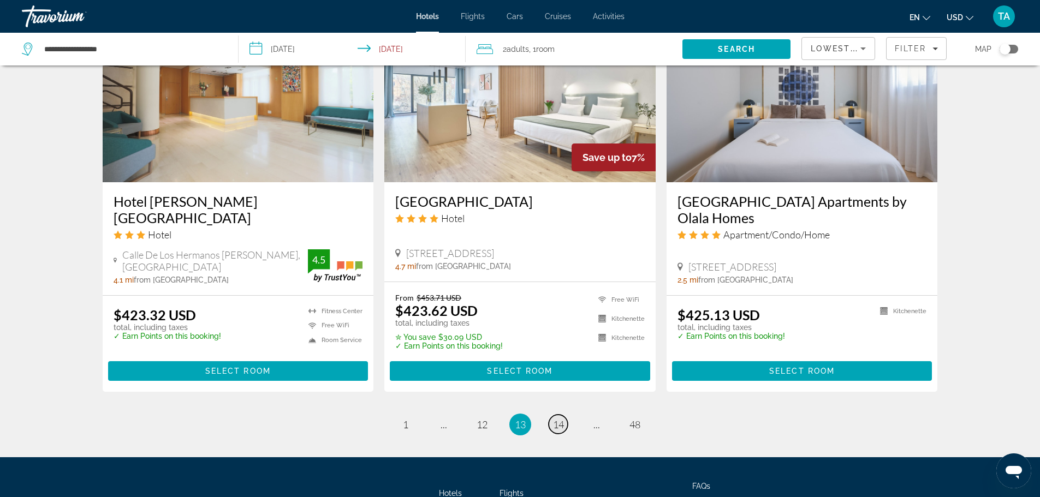
scroll to position [1332, 0]
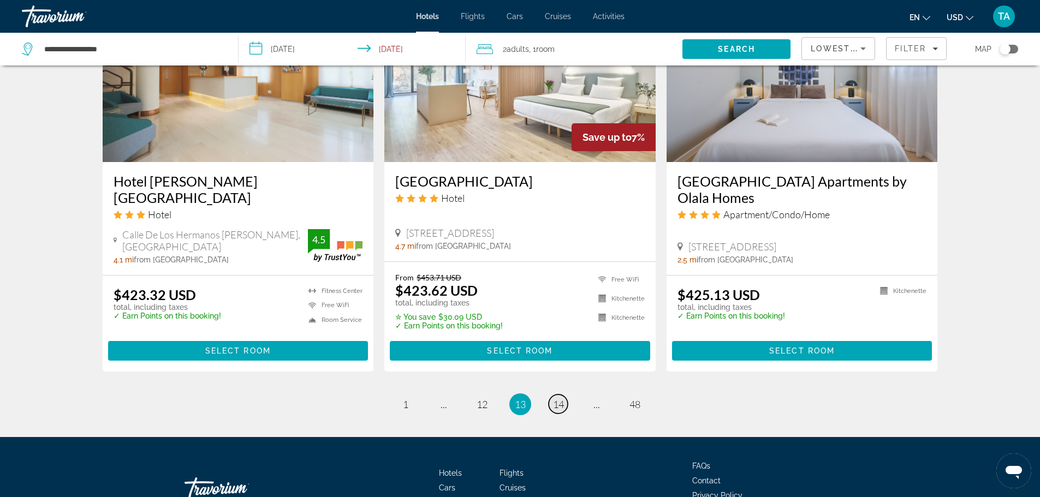
click at [558, 398] on span "14" at bounding box center [558, 404] width 11 height 12
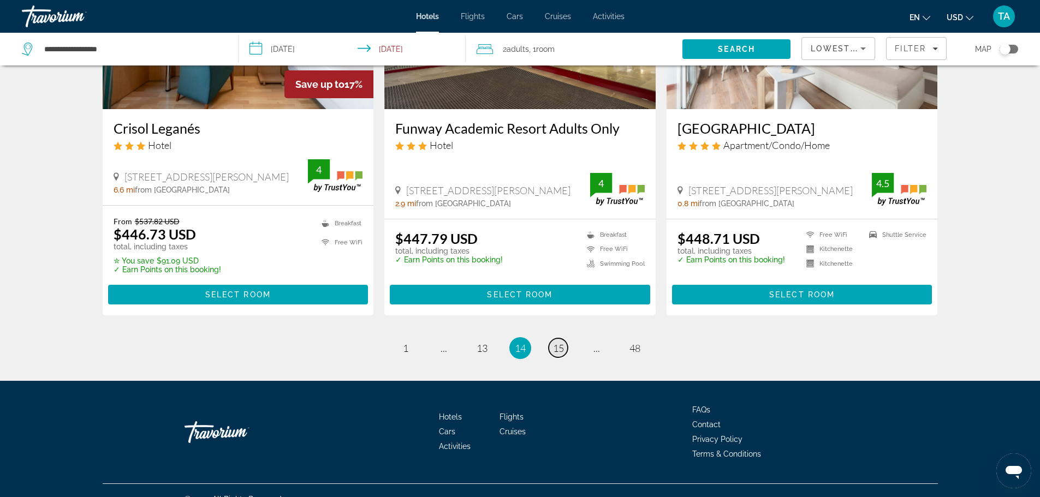
scroll to position [1394, 0]
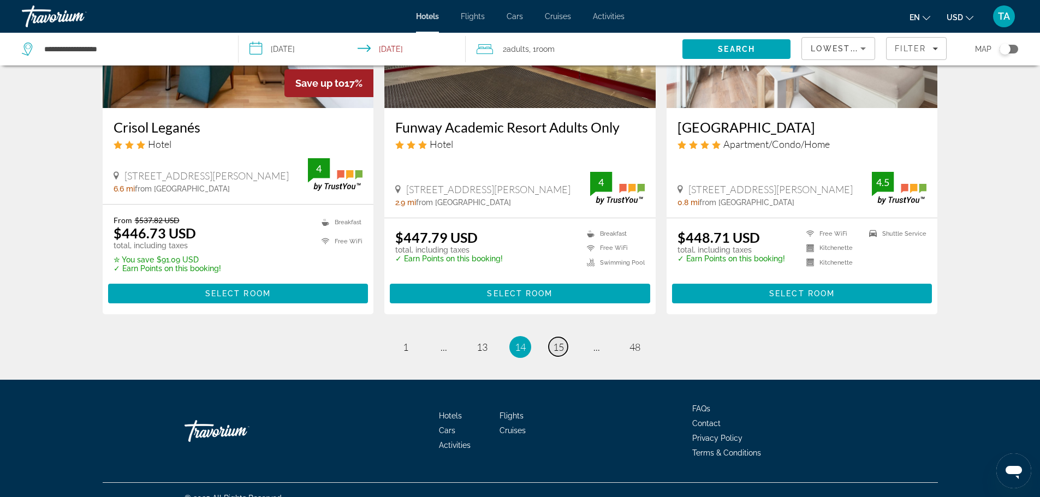
click at [556, 341] on span "15" at bounding box center [558, 347] width 11 height 12
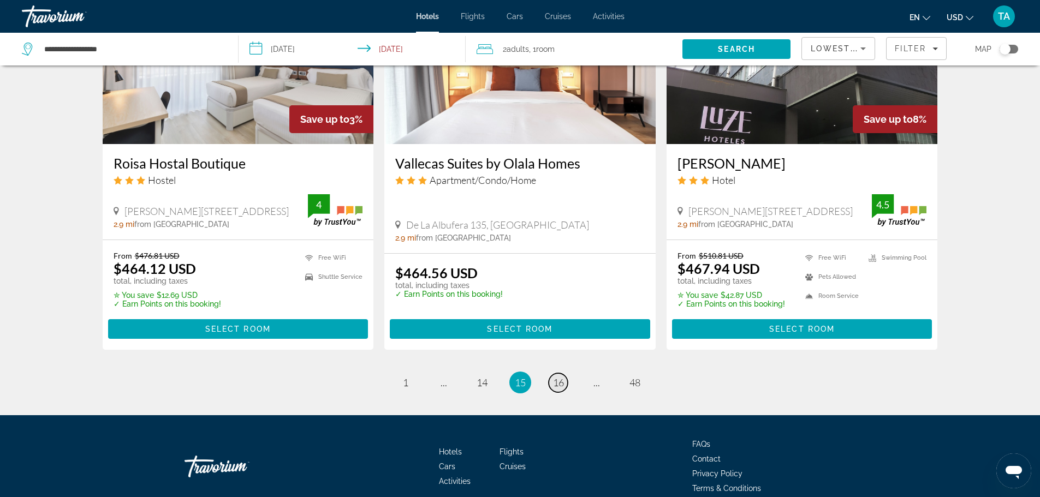
scroll to position [1380, 0]
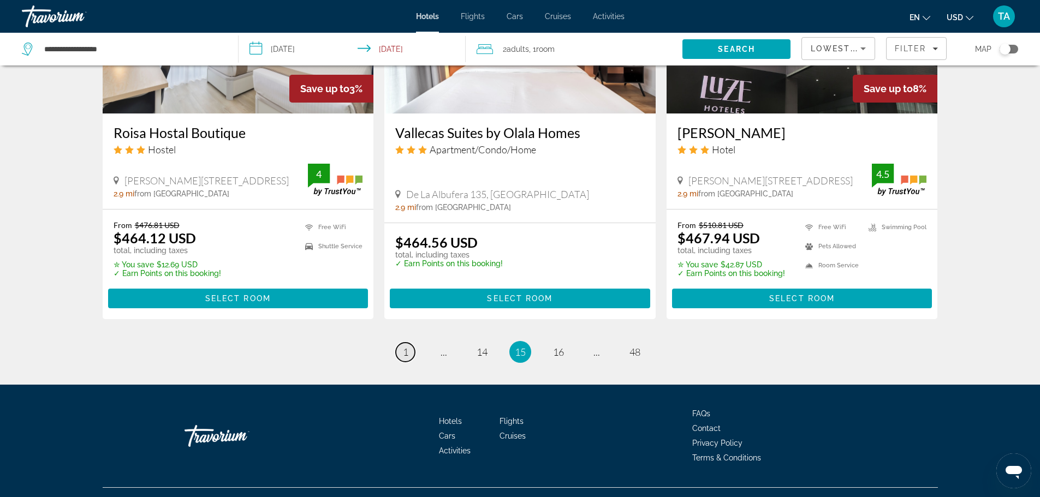
click at [407, 346] on span "1" at bounding box center [405, 352] width 5 height 12
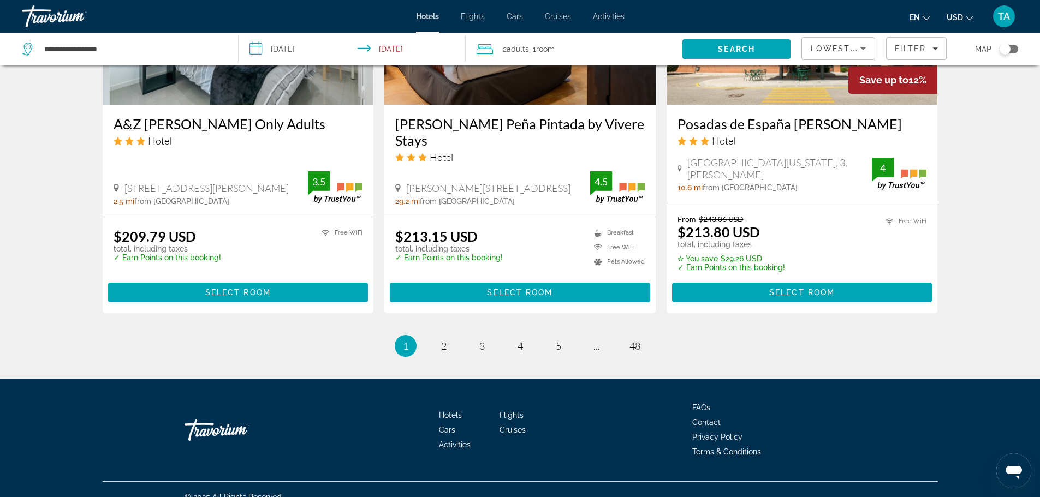
scroll to position [1382, 0]
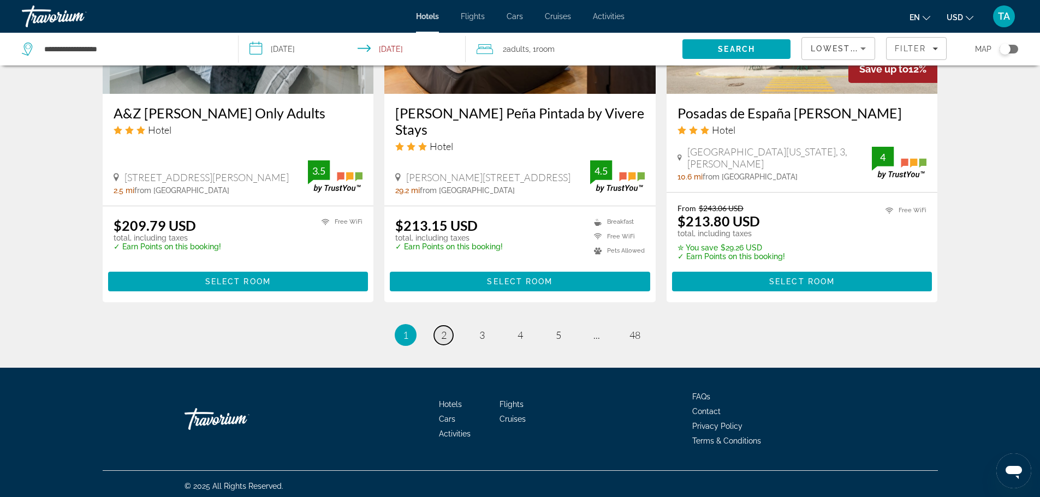
click at [449, 329] on link "page 2" at bounding box center [443, 335] width 19 height 19
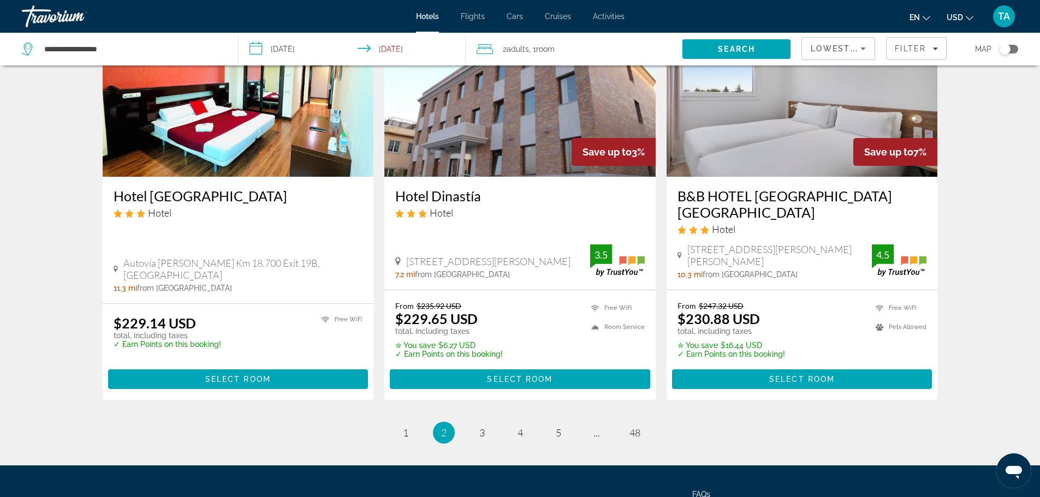
scroll to position [1310, 0]
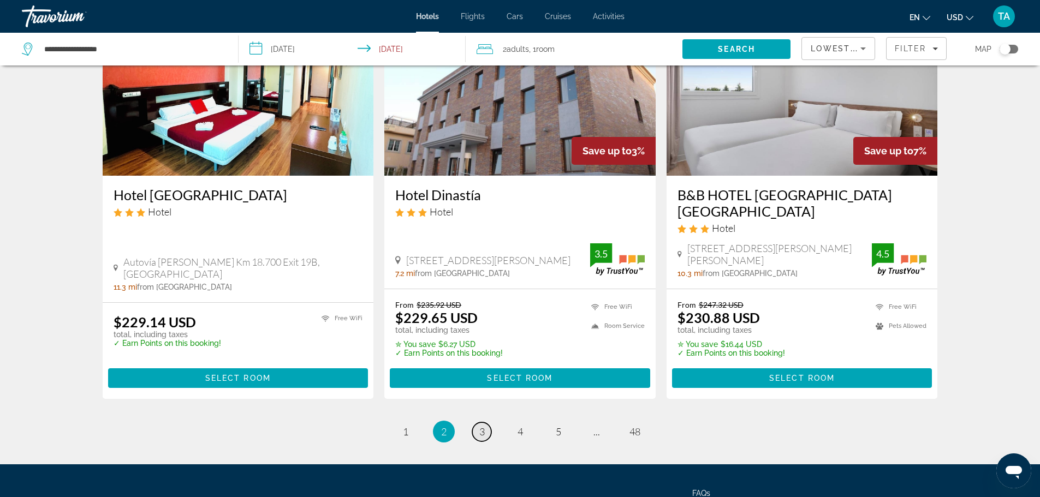
click at [482, 439] on link "page 3" at bounding box center [481, 431] width 19 height 19
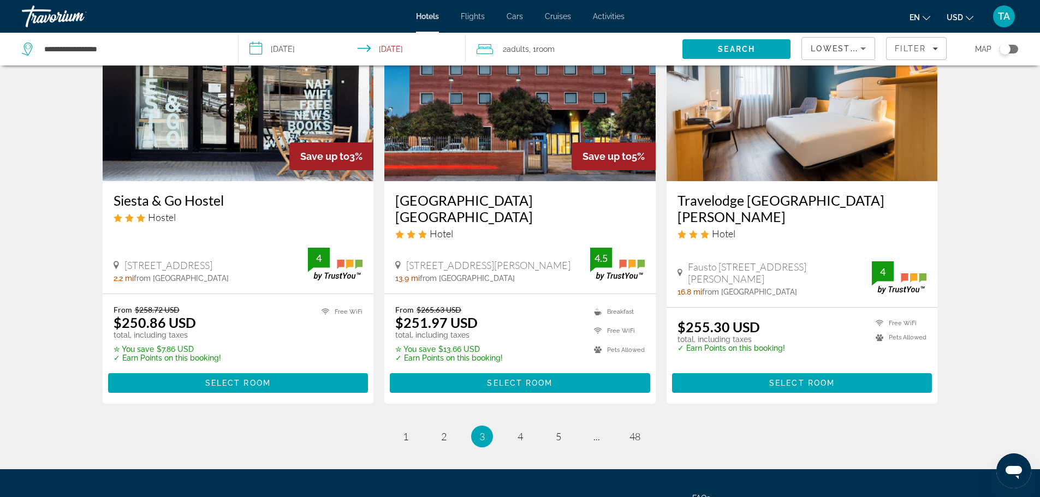
scroll to position [1384, 0]
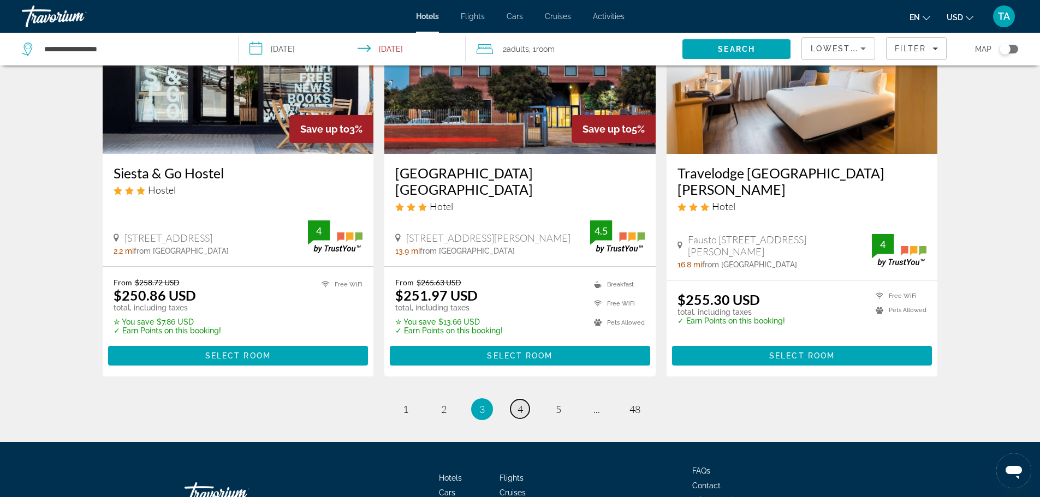
click at [526, 400] on link "page 4" at bounding box center [519, 409] width 19 height 19
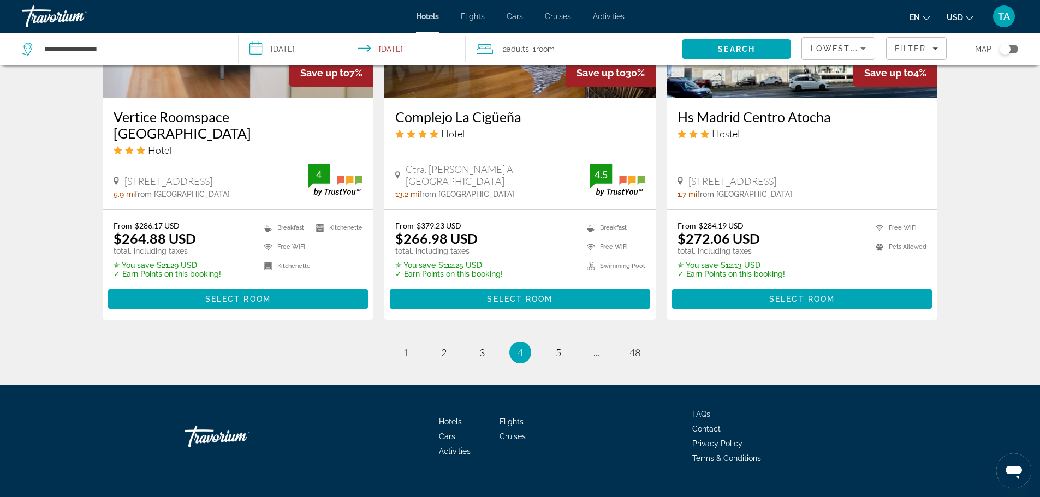
scroll to position [1410, 0]
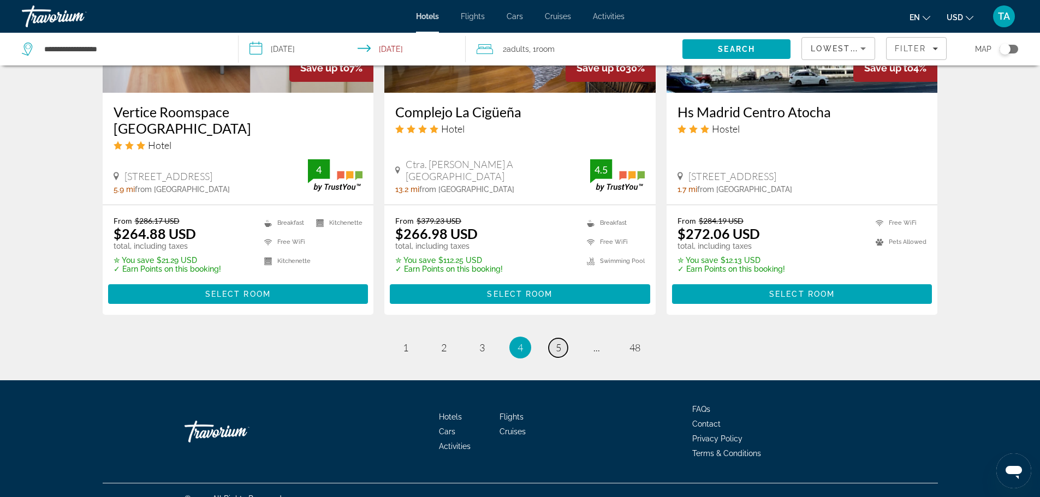
click at [561, 342] on span "5" at bounding box center [558, 348] width 5 height 12
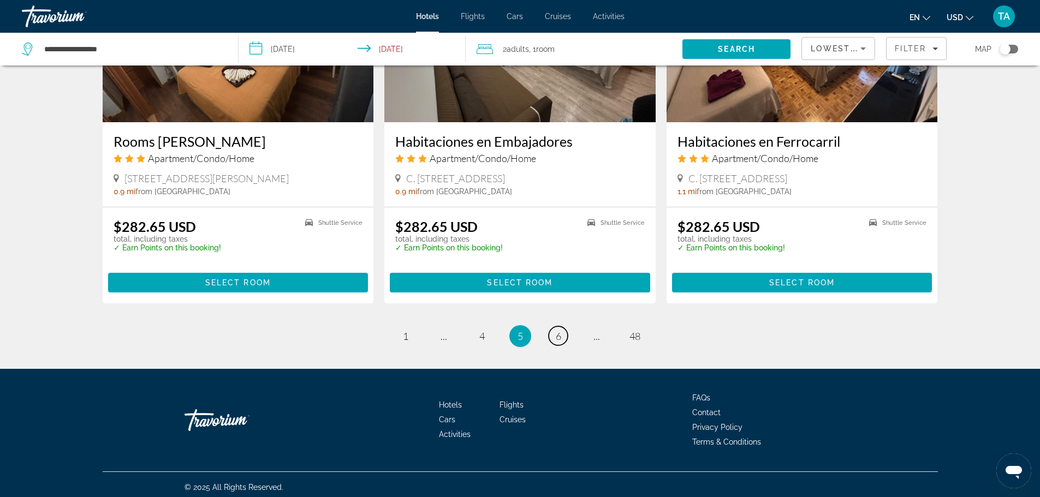
scroll to position [1386, 0]
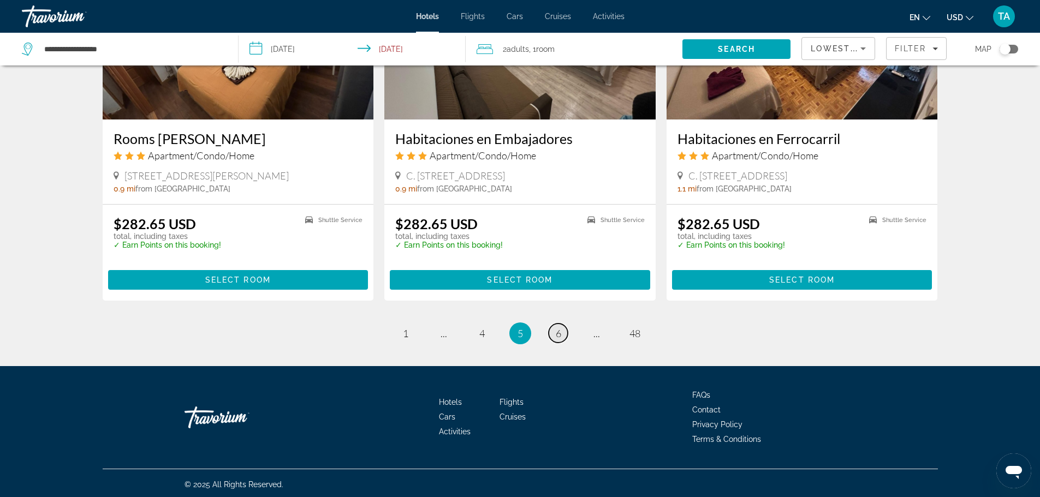
click at [561, 331] on link "page 6" at bounding box center [558, 333] width 19 height 19
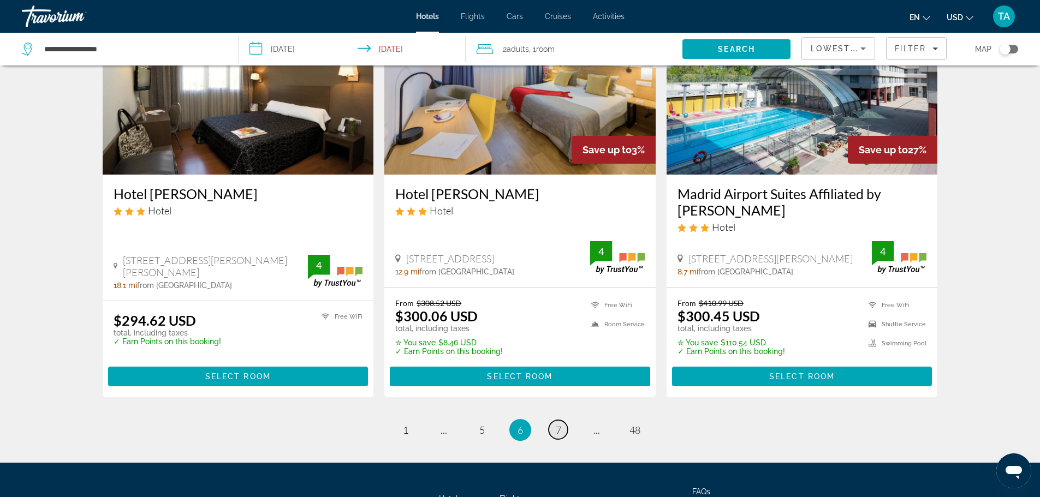
scroll to position [1428, 0]
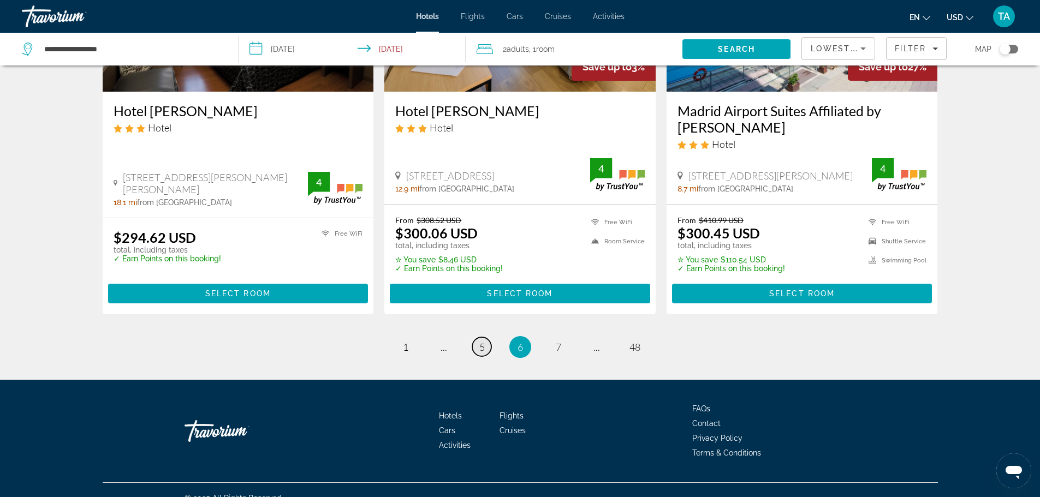
click at [483, 341] on span "5" at bounding box center [481, 347] width 5 height 12
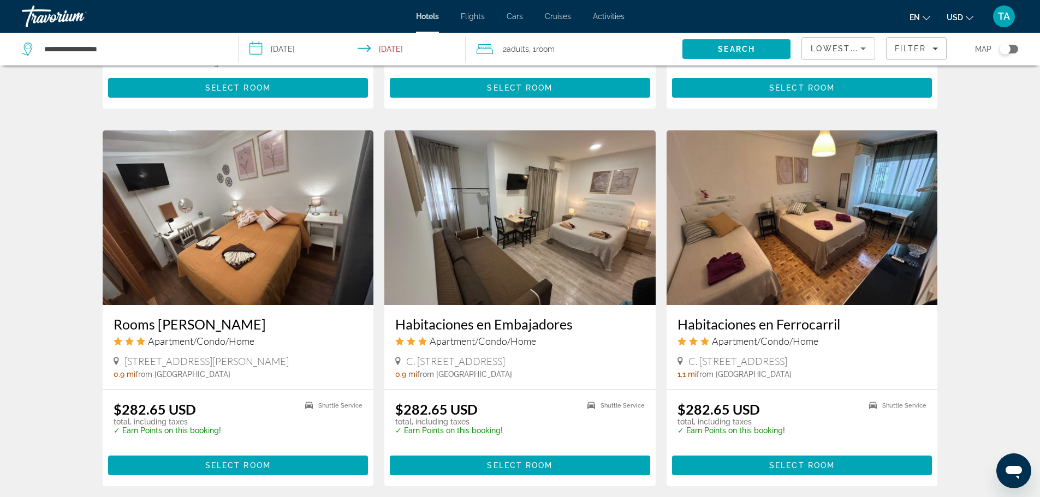
scroll to position [1244, 0]
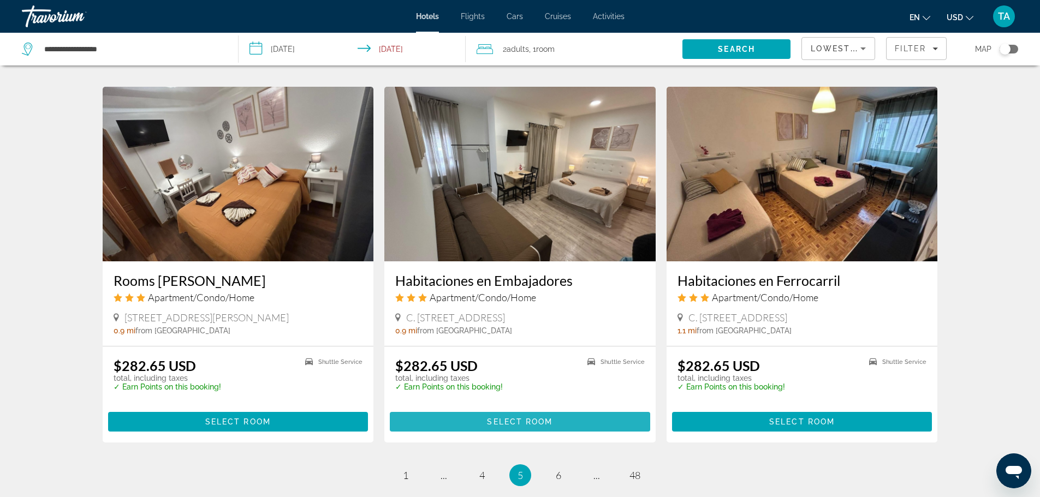
click at [517, 420] on span "Select Room" at bounding box center [519, 422] width 65 height 9
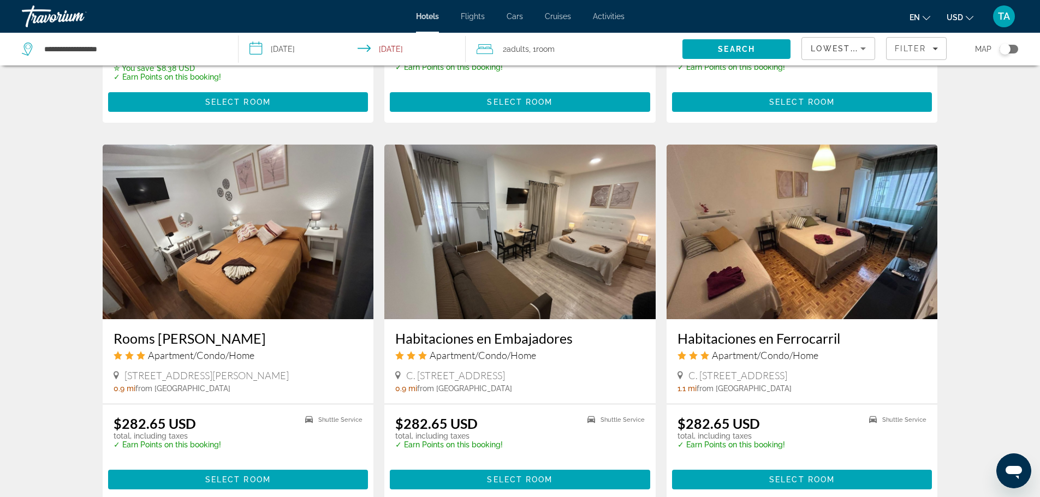
scroll to position [1223, 0]
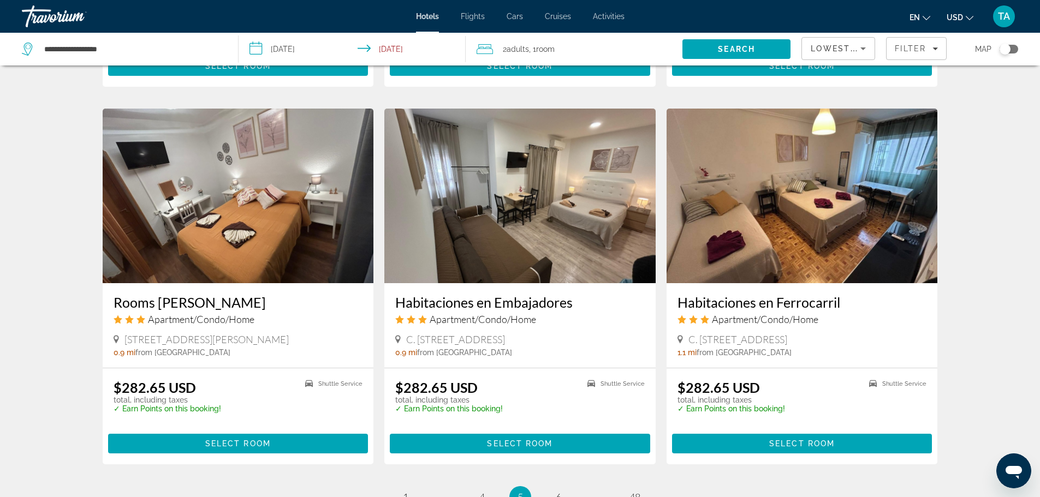
click at [553, 242] on img "Main content" at bounding box center [519, 196] width 271 height 175
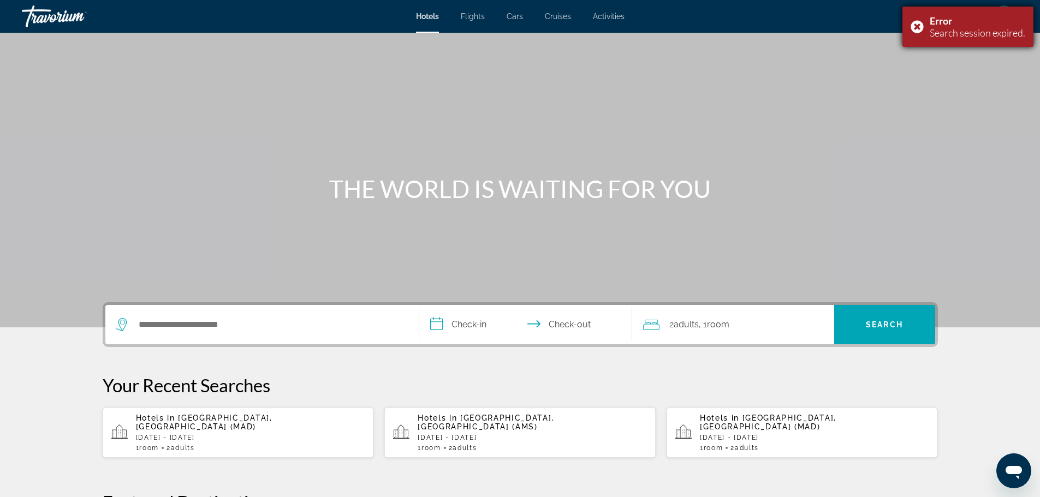
click at [917, 25] on div "Error Search session expired." at bounding box center [967, 27] width 131 height 40
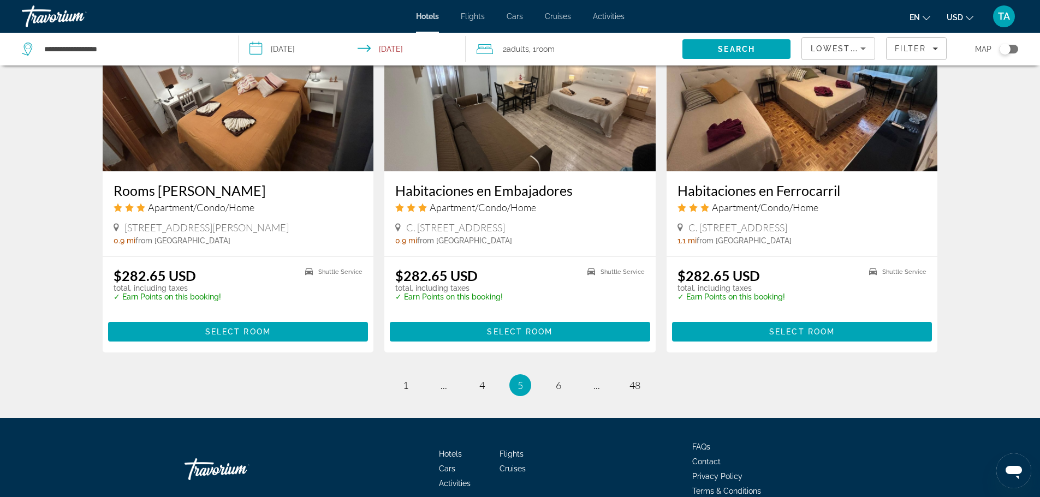
scroll to position [1386, 0]
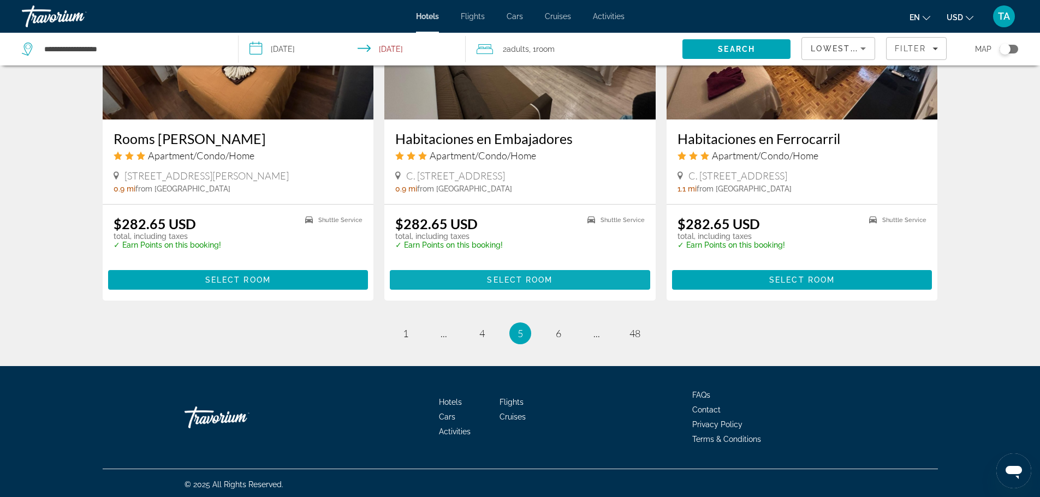
click at [504, 276] on span "Select Room" at bounding box center [519, 280] width 65 height 9
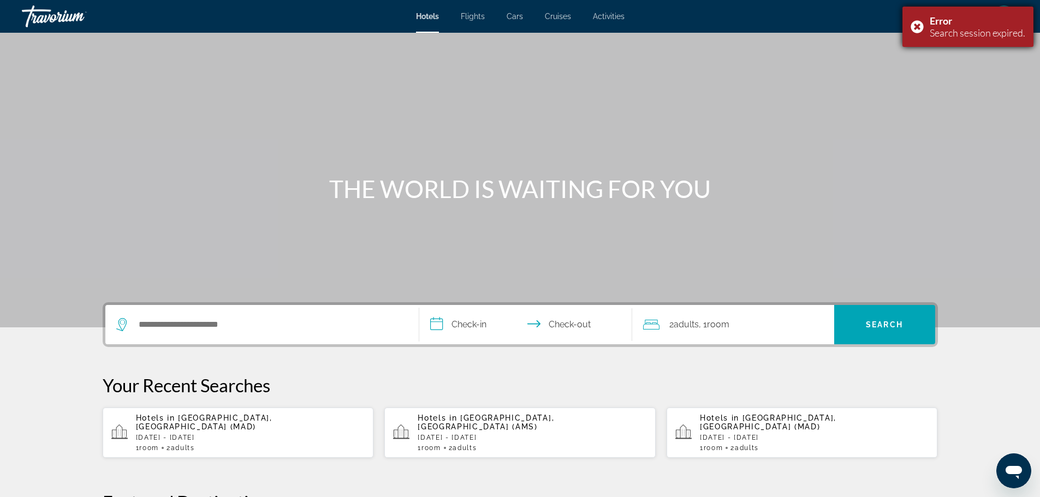
click at [918, 25] on div "Error Search session expired." at bounding box center [967, 27] width 131 height 40
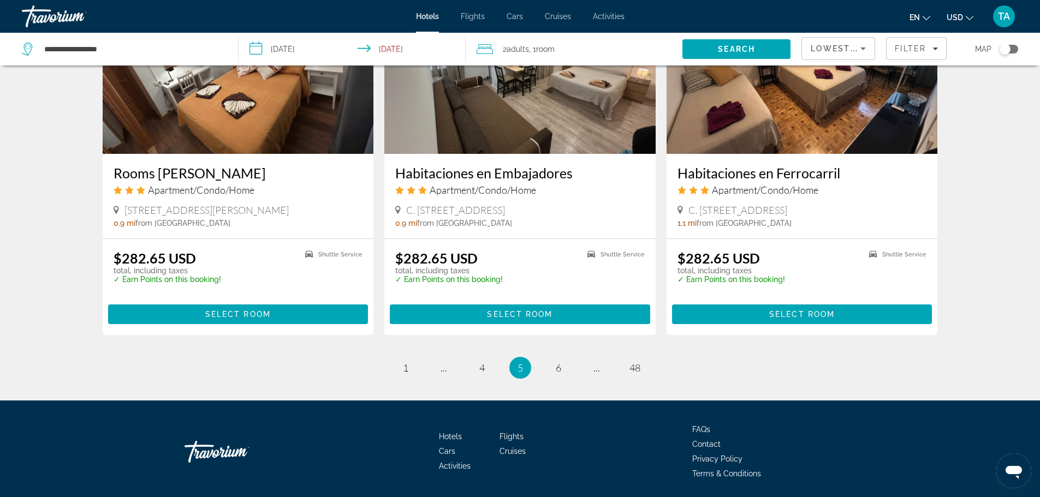
scroll to position [1386, 0]
